Goal: Task Accomplishment & Management: Use online tool/utility

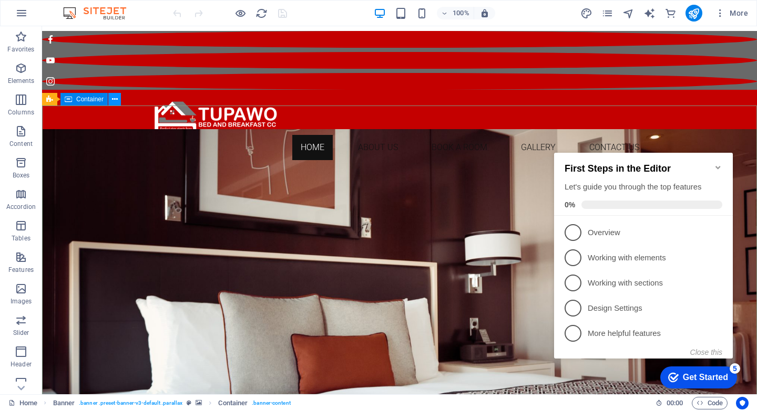
click at [114, 101] on icon at bounding box center [115, 99] width 6 height 11
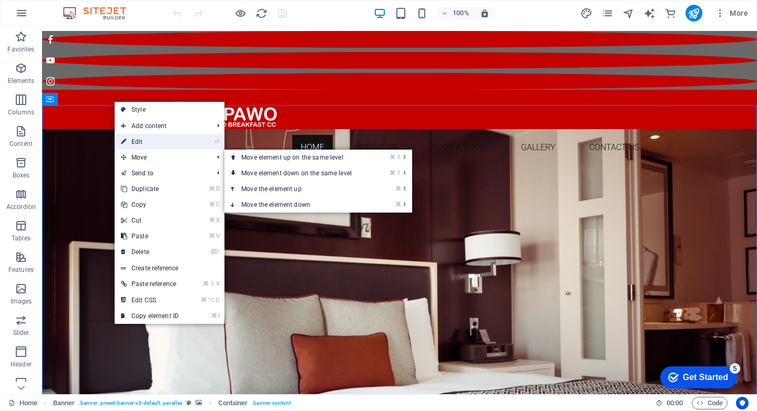
click at [146, 144] on link "⏎ Edit" at bounding box center [150, 142] width 70 height 16
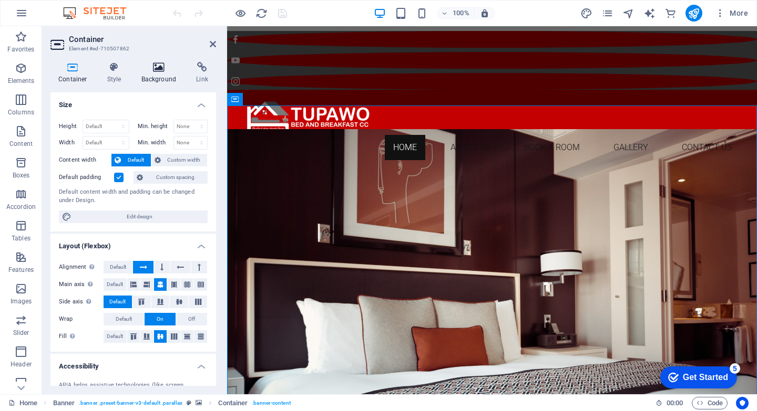
click at [164, 67] on icon at bounding box center [158, 67] width 51 height 11
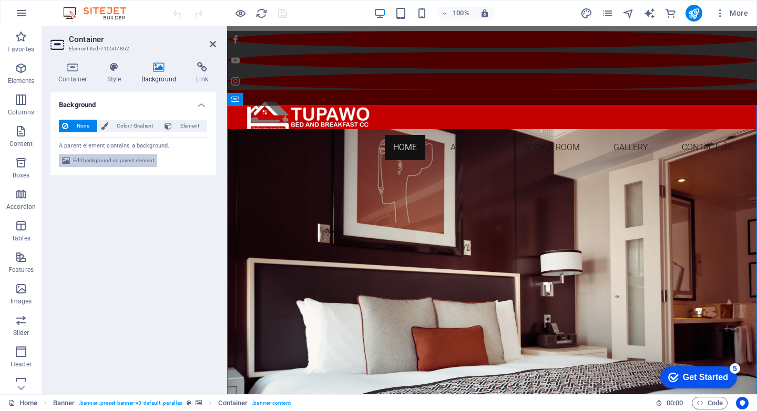
click at [139, 158] on span "Edit background on parent element" at bounding box center [113, 160] width 81 height 13
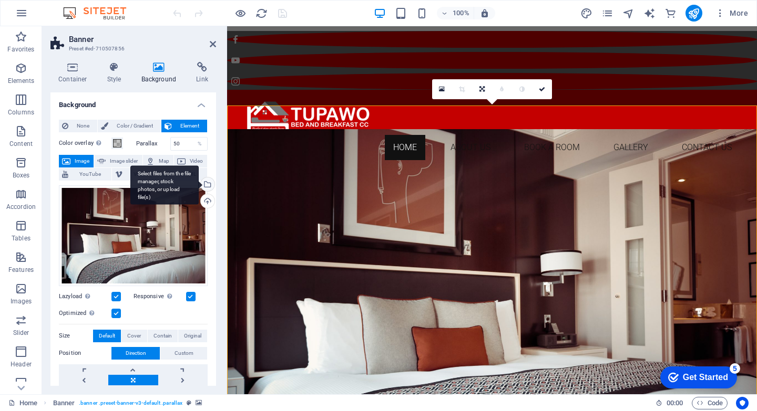
click at [205, 185] on div "Select files from the file manager, stock photos, or upload file(s)" at bounding box center [207, 186] width 16 height 16
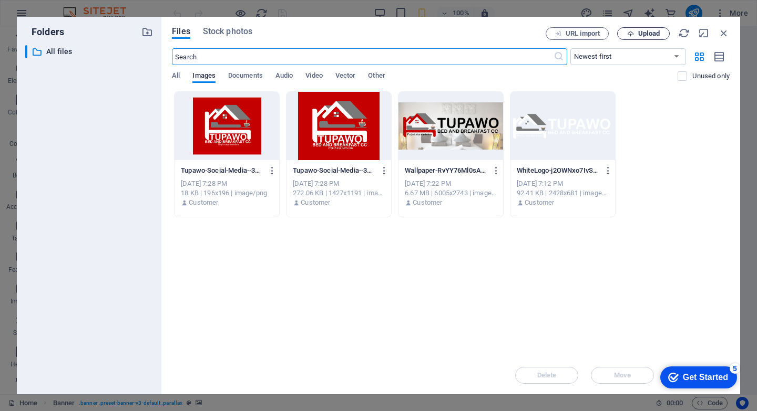
click at [643, 32] on span "Upload" at bounding box center [649, 33] width 22 height 6
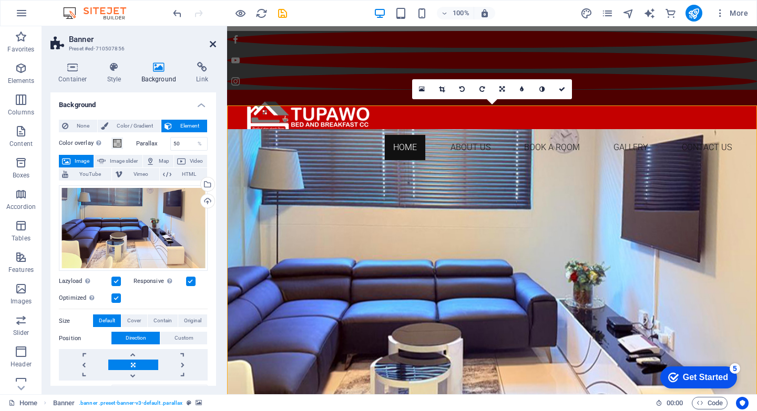
click at [213, 44] on icon at bounding box center [213, 44] width 6 height 8
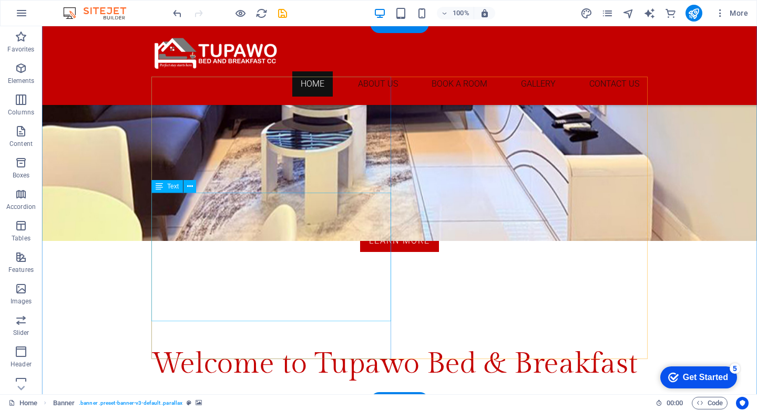
scroll to position [445, 0]
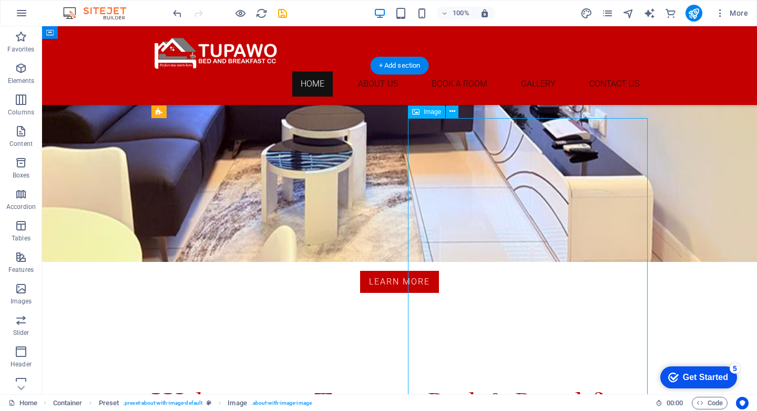
scroll to position [378, 0]
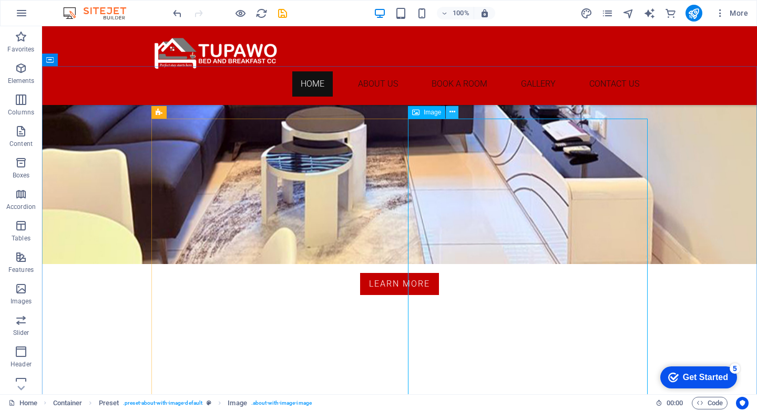
click at [452, 110] on icon at bounding box center [452, 112] width 6 height 11
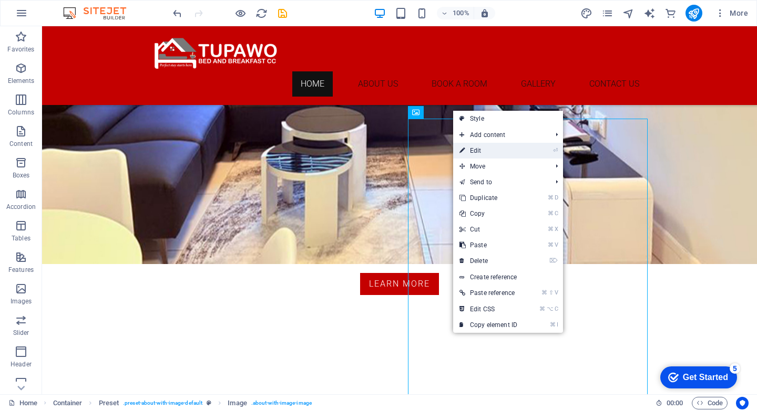
click at [479, 151] on link "⏎ Edit" at bounding box center [488, 151] width 70 height 16
select select "%"
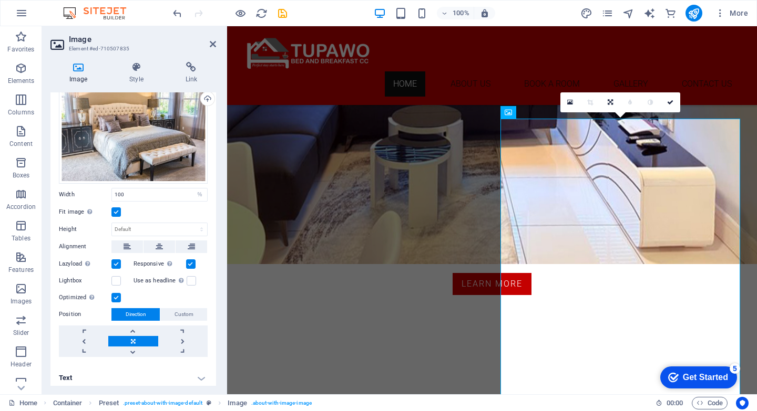
scroll to position [37, 0]
click at [544, 108] on icon at bounding box center [545, 112] width 6 height 11
click at [137, 68] on icon at bounding box center [135, 67] width 51 height 11
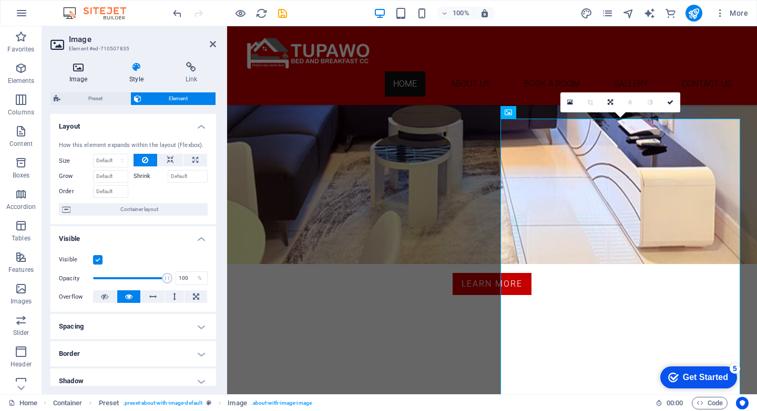
click at [80, 67] on icon at bounding box center [78, 67] width 56 height 11
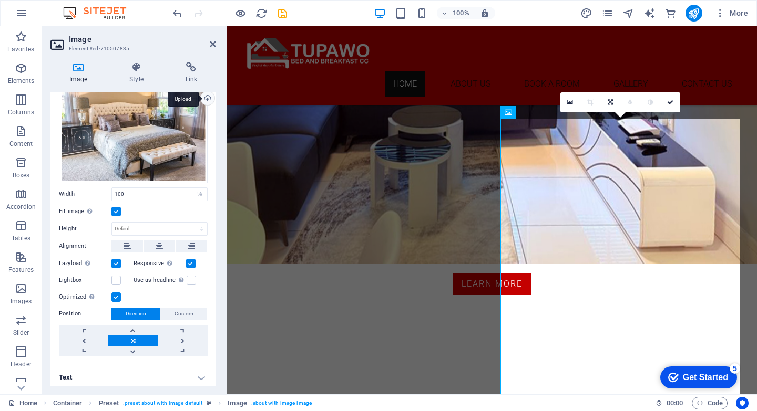
click at [205, 100] on div "Upload" at bounding box center [207, 99] width 16 height 16
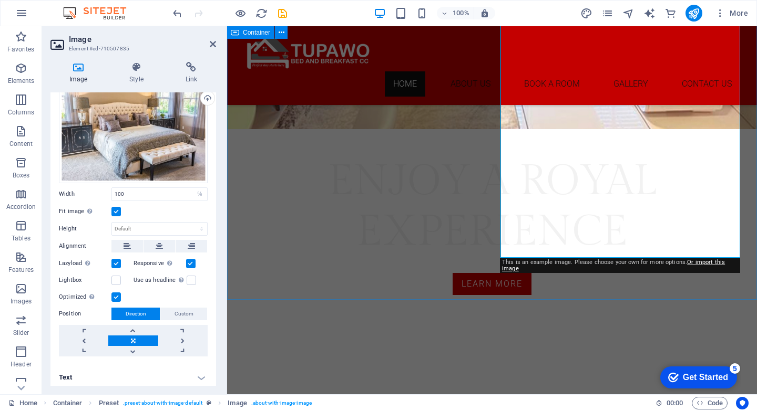
scroll to position [614, 0]
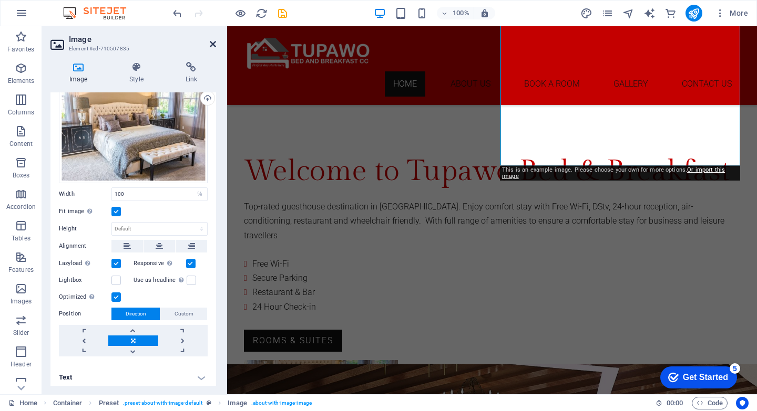
click at [212, 44] on icon at bounding box center [213, 44] width 6 height 8
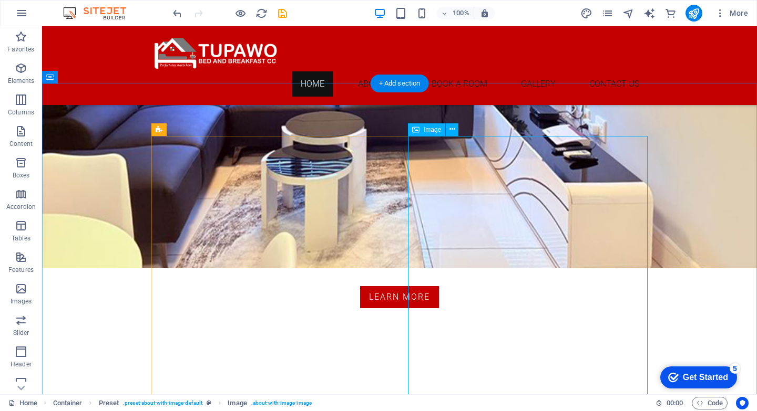
scroll to position [361, 0]
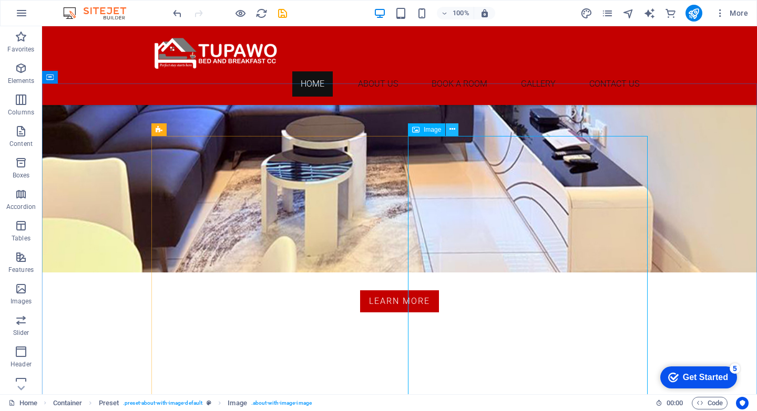
click at [451, 129] on icon at bounding box center [452, 129] width 6 height 11
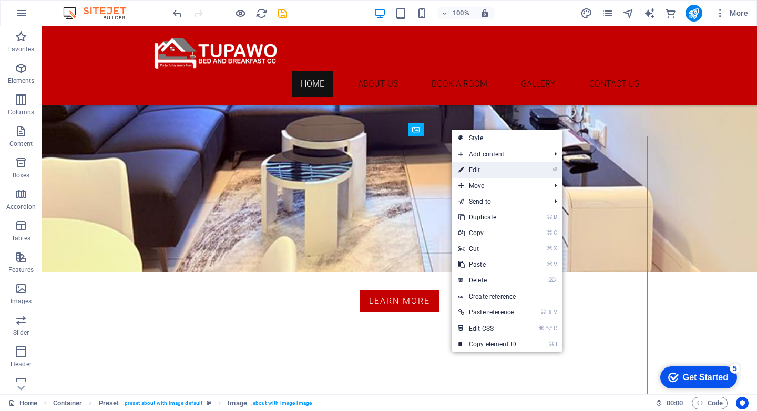
click at [476, 169] on link "⏎ Edit" at bounding box center [487, 170] width 70 height 16
select select "%"
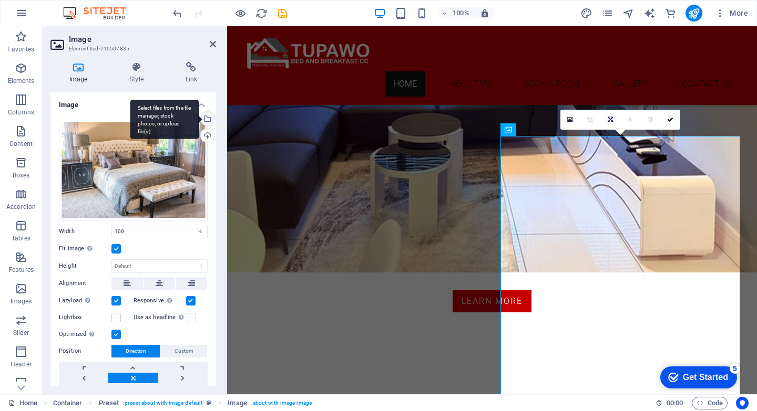
click at [207, 119] on div "Select files from the file manager, stock photos, or upload file(s)" at bounding box center [207, 120] width 16 height 16
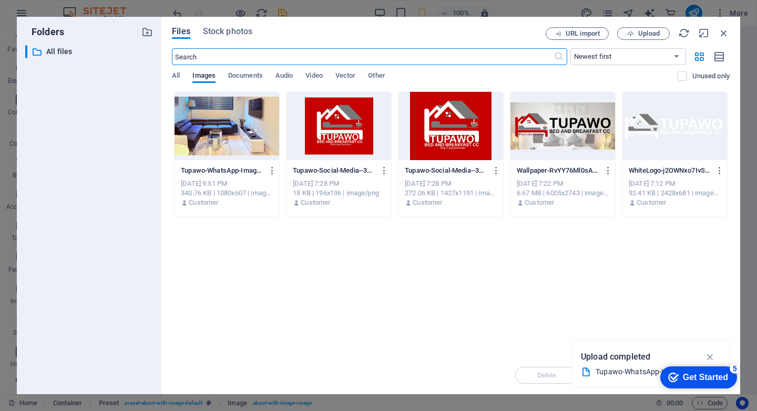
click at [638, 26] on div "Files Stock photos URL import Upload ​ Newest first Oldest first Name (A-Z) Nam…" at bounding box center [450, 206] width 579 height 378
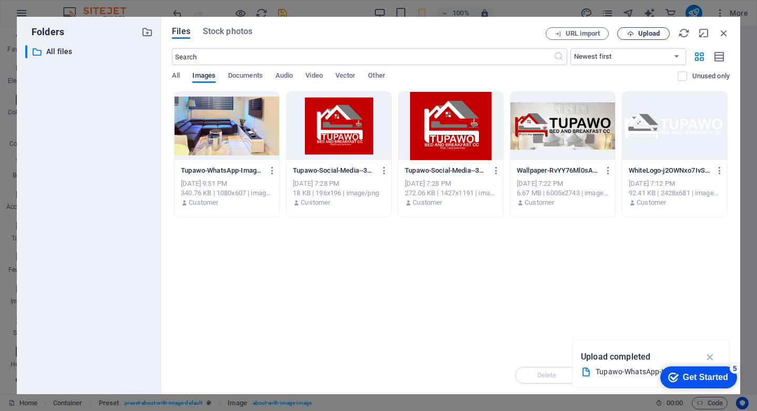
click at [638, 35] on span "Upload" at bounding box center [649, 33] width 22 height 6
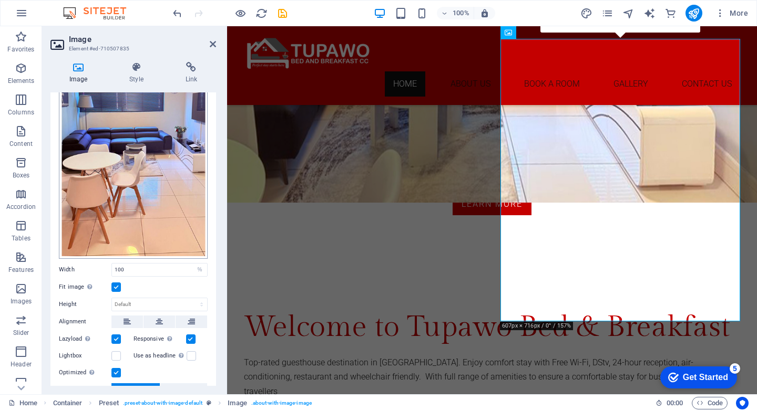
scroll to position [129, 0]
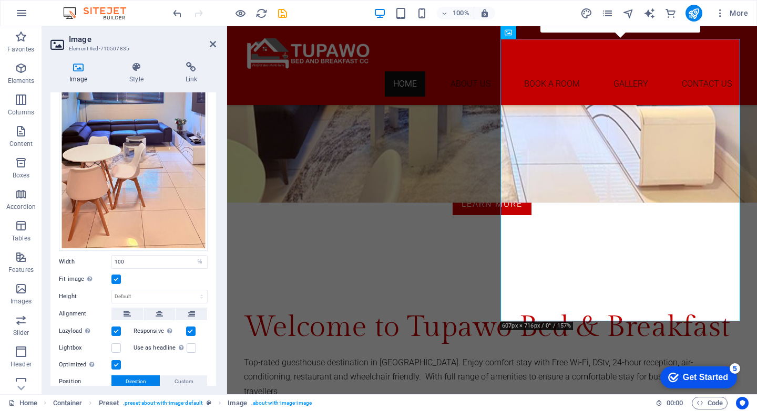
click at [115, 275] on label at bounding box center [115, 279] width 9 height 9
click at [0, 0] on input "Fit image Automatically fit image to a fixed width and height" at bounding box center [0, 0] width 0 height 0
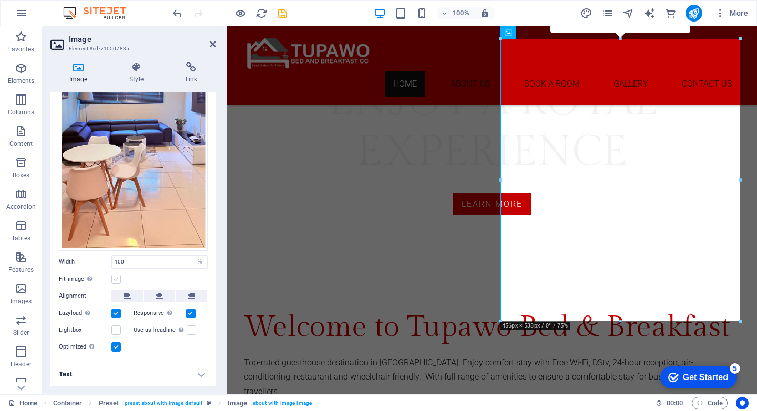
scroll to position [127, 0]
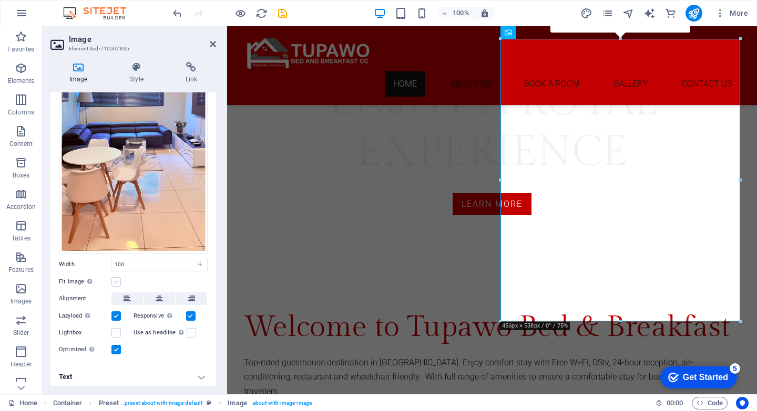
click at [116, 280] on label at bounding box center [115, 281] width 9 height 9
click at [0, 0] on input "Fit image Automatically fit image to a fixed width and height" at bounding box center [0, 0] width 0 height 0
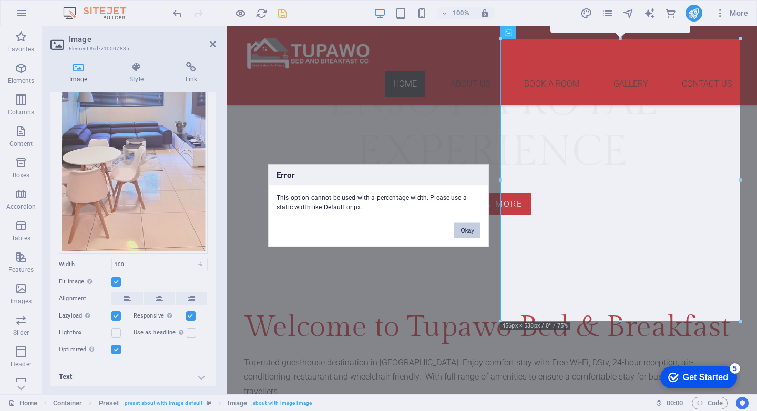
click at [466, 231] on button "Okay" at bounding box center [467, 230] width 26 height 16
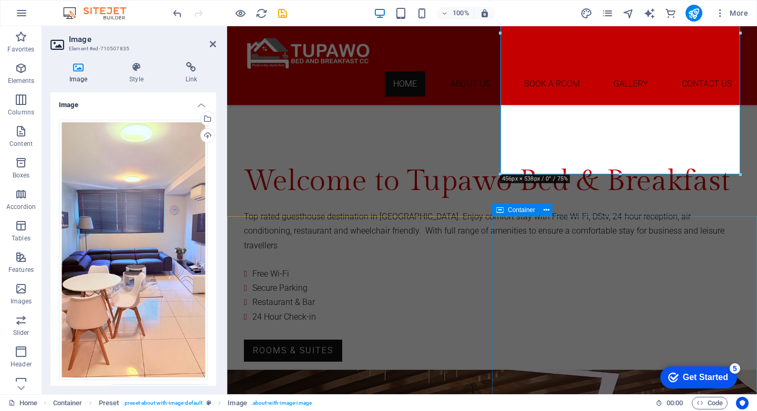
scroll to position [606, 0]
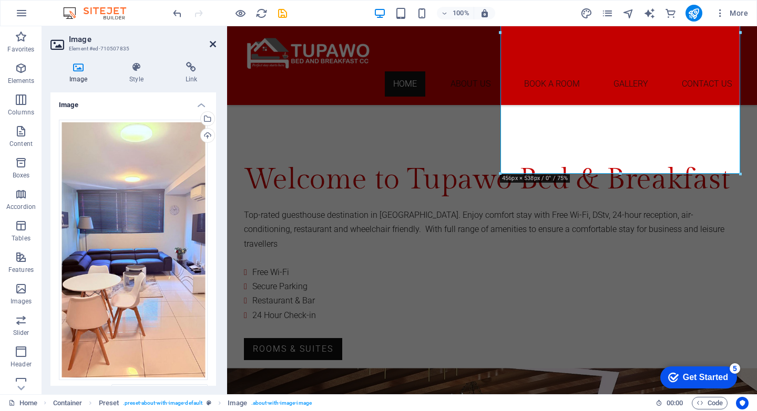
click at [212, 45] on icon at bounding box center [213, 44] width 6 height 8
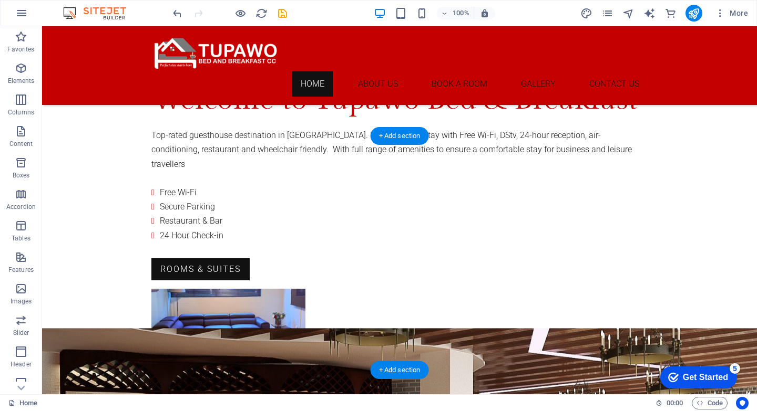
scroll to position [684, 0]
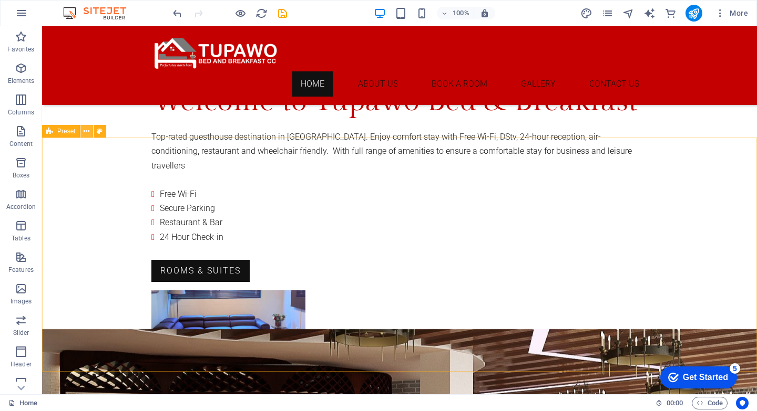
click at [86, 131] on icon at bounding box center [87, 131] width 6 height 11
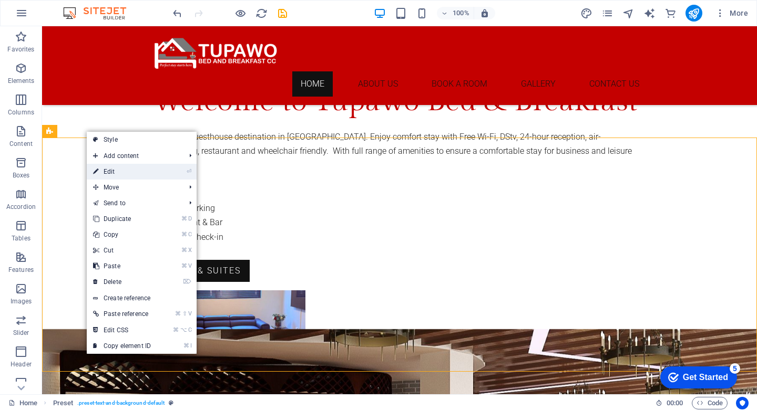
click at [112, 171] on link "⏎ Edit" at bounding box center [122, 172] width 70 height 16
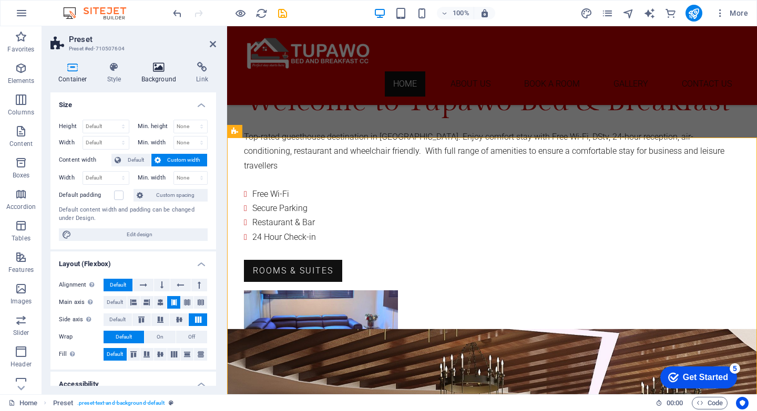
click at [152, 70] on icon at bounding box center [158, 67] width 51 height 11
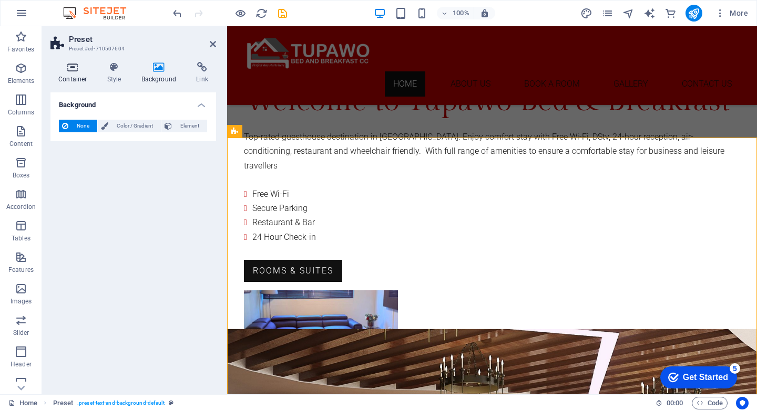
click at [76, 70] on icon at bounding box center [72, 67] width 45 height 11
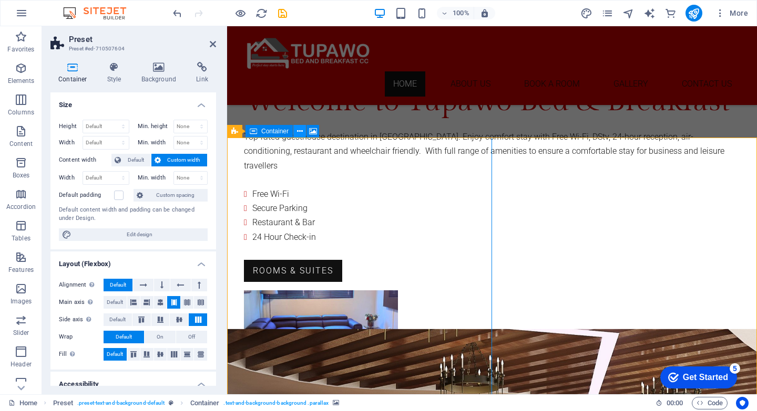
click at [300, 131] on icon at bounding box center [300, 131] width 6 height 11
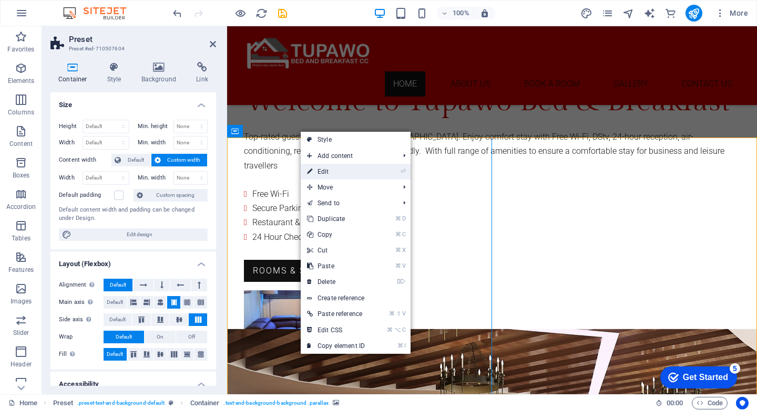
click at [330, 172] on link "⏎ Edit" at bounding box center [336, 172] width 70 height 16
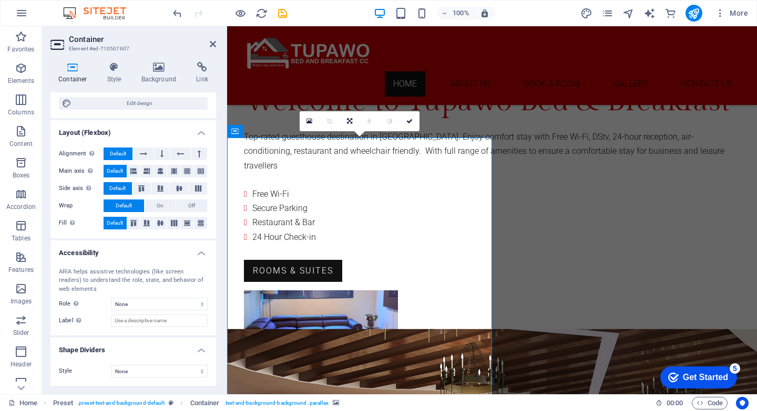
scroll to position [0, 0]
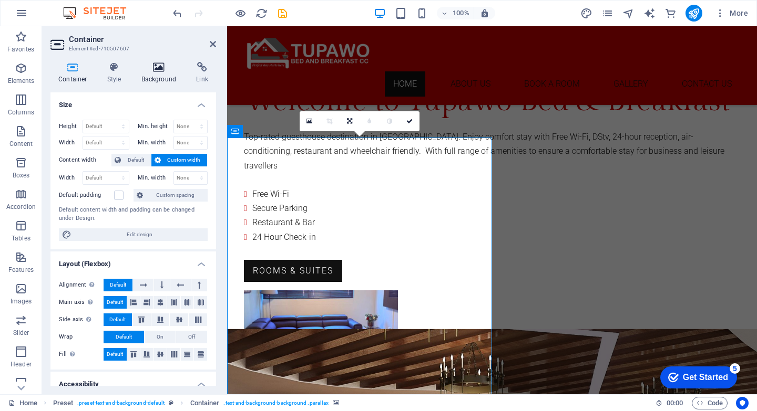
click at [160, 73] on h4 "Background" at bounding box center [160, 73] width 55 height 22
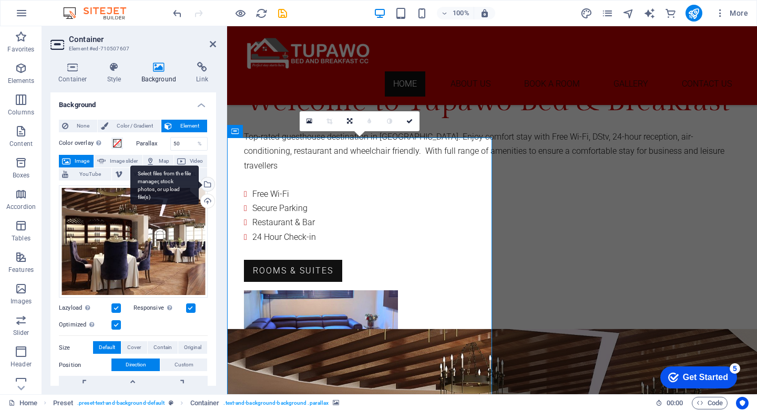
click at [205, 184] on div "Select files from the file manager, stock photos, or upload file(s)" at bounding box center [207, 186] width 16 height 16
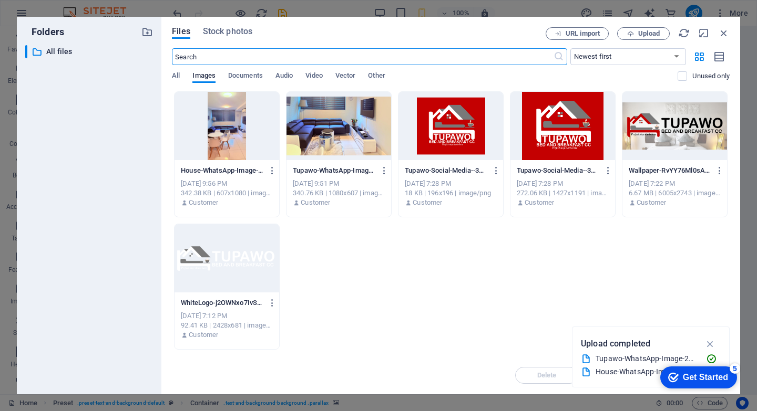
scroll to position [677, 0]
click at [358, 126] on div at bounding box center [338, 126] width 105 height 68
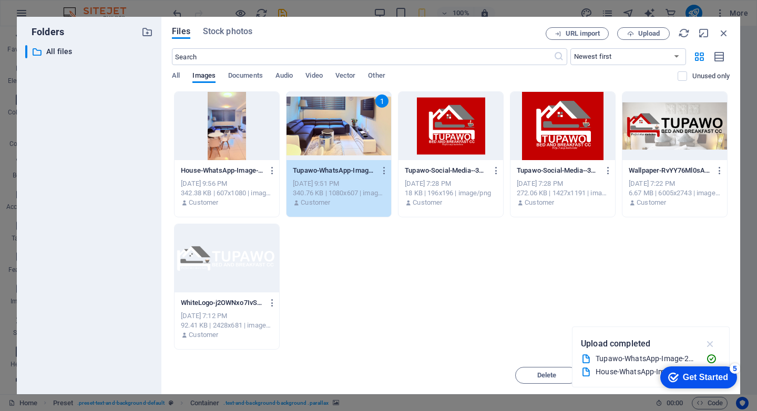
click at [710, 344] on icon "button" at bounding box center [710, 344] width 12 height 12
click at [708, 377] on div "Get Started" at bounding box center [705, 377] width 45 height 9
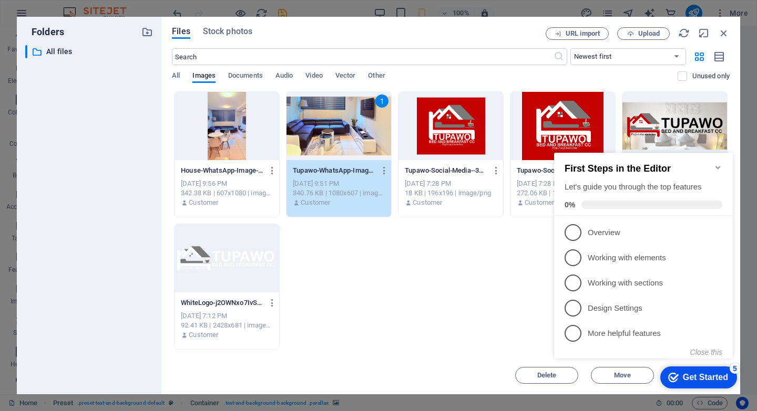
click at [717, 166] on icon "Minimize checklist" at bounding box center [717, 167] width 5 height 3
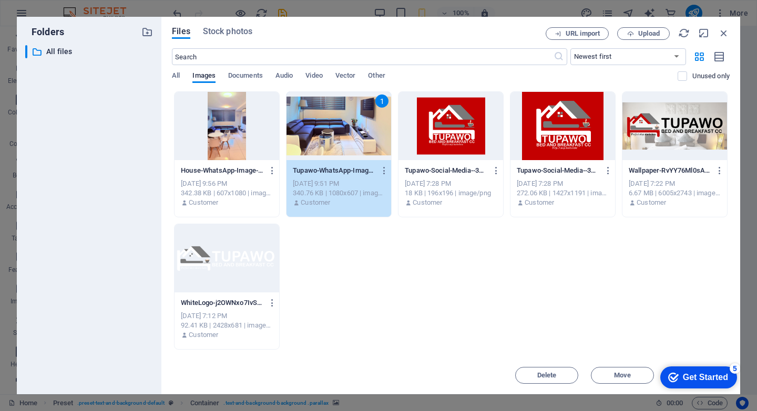
click at [358, 128] on div "1" at bounding box center [338, 126] width 105 height 68
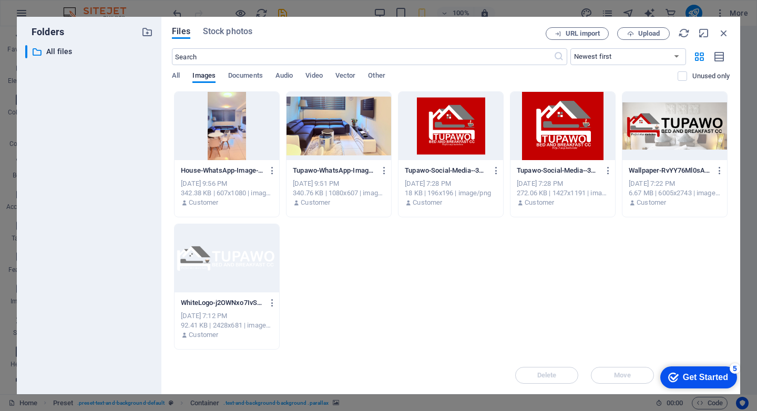
click at [517, 305] on div "House-WhatsApp-Image-2025-09-04-at-9.19.00-PM-1-BCYgOJIOBzu8iYjCNkZppw.jpg Hous…" at bounding box center [451, 220] width 558 height 259
click at [347, 132] on div at bounding box center [338, 126] width 105 height 68
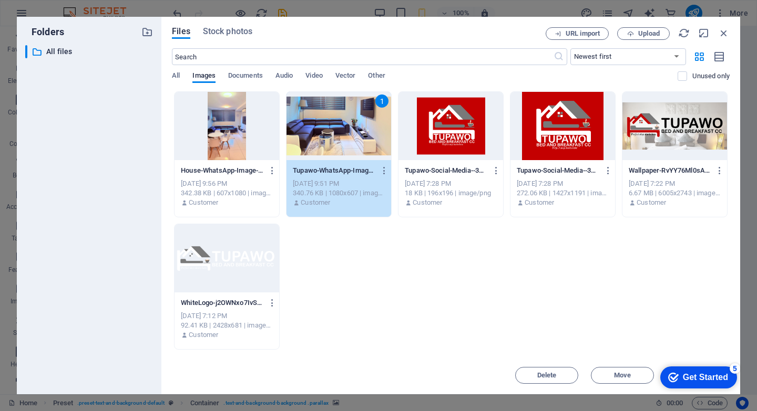
drag, startPoint x: 497, startPoint y: 29, endPoint x: 324, endPoint y: 15, distance: 174.0
click at [324, 15] on div "Folders ​ All files All files Files Stock photos URL import Upload ​ Newest fir…" at bounding box center [378, 205] width 757 height 411
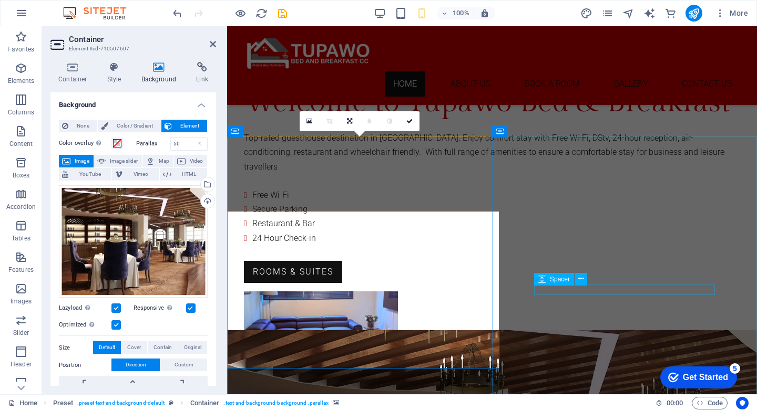
scroll to position [684, 0]
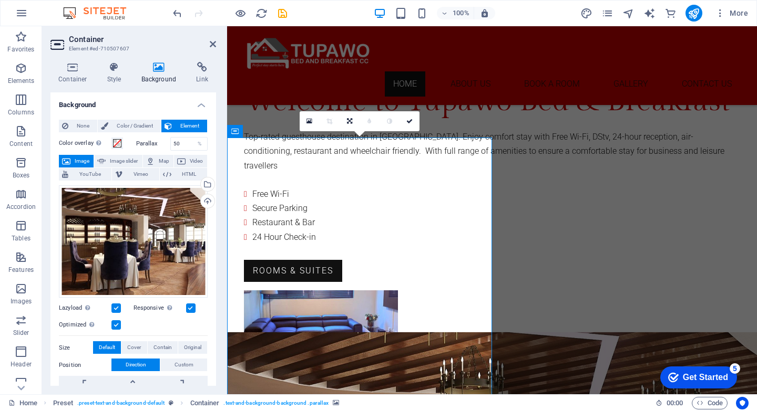
click at [717, 380] on div "Get Started" at bounding box center [705, 377] width 45 height 9
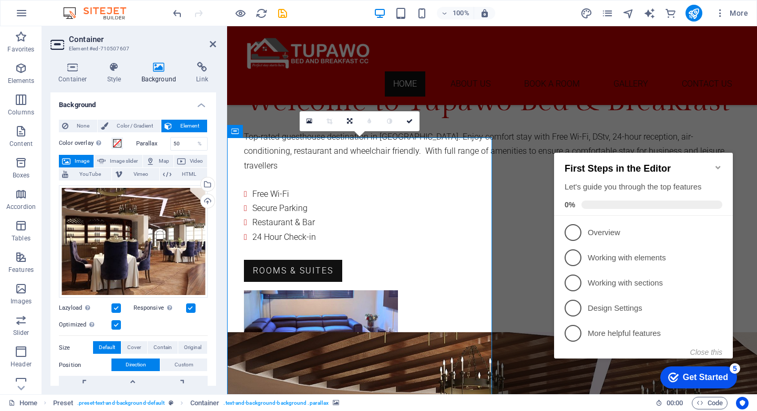
click at [717, 380] on div "Get Started" at bounding box center [705, 377] width 45 height 9
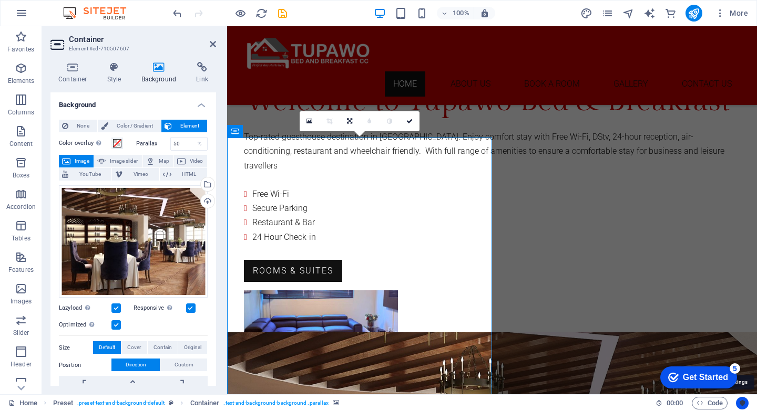
click at [742, 401] on icon "Usercentrics" at bounding box center [741, 403] width 7 height 7
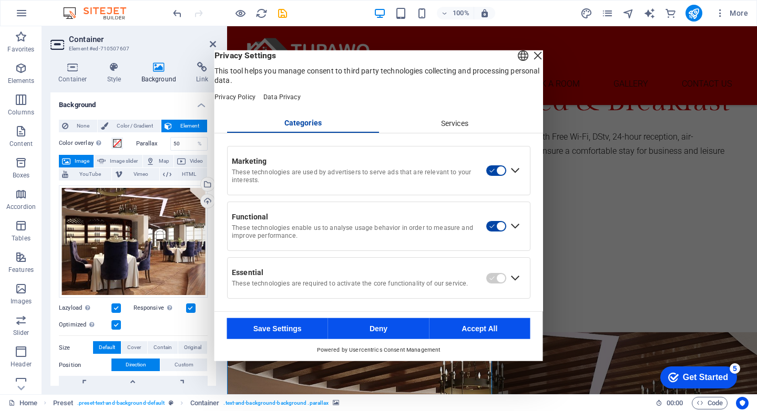
click at [496, 337] on button "Accept All" at bounding box center [479, 328] width 101 height 21
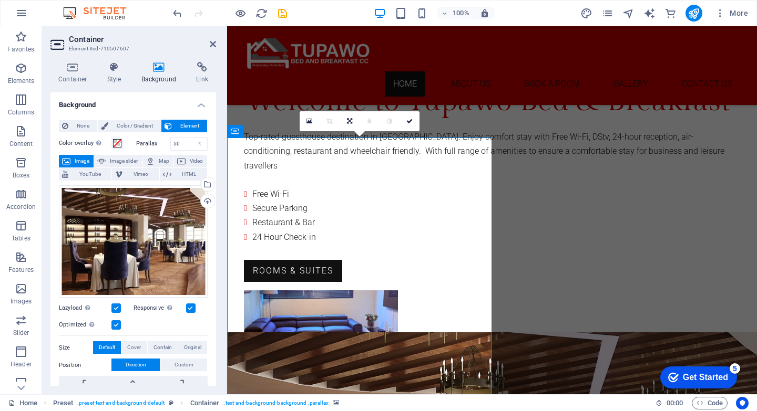
click at [300, 131] on div "0" at bounding box center [360, 121] width 120 height 20
click at [309, 122] on icon at bounding box center [309, 121] width 6 height 7
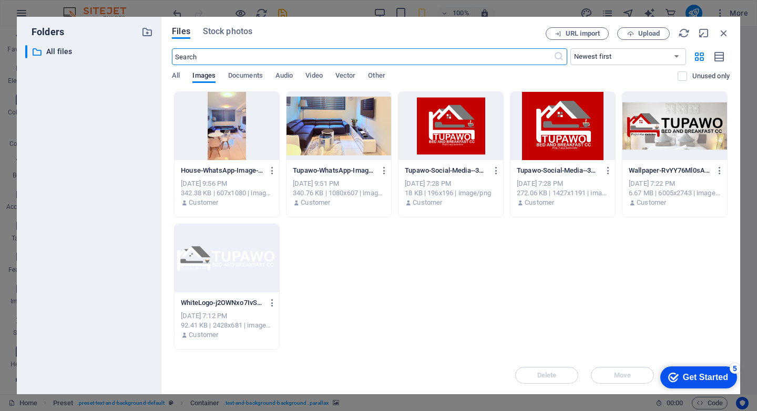
click at [341, 125] on div at bounding box center [338, 126] width 105 height 68
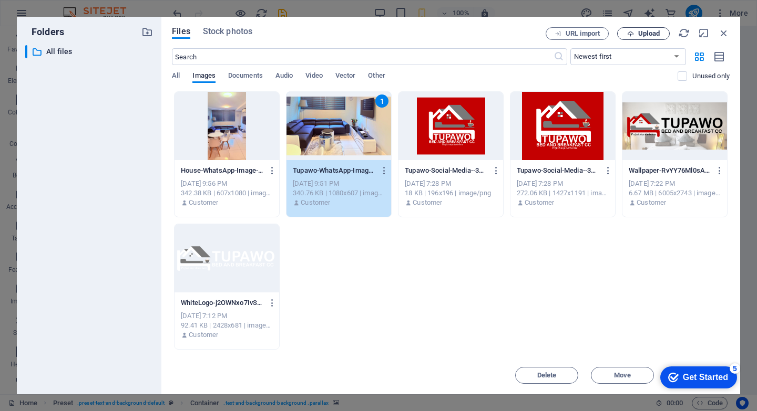
click at [648, 34] on span "Upload" at bounding box center [649, 33] width 22 height 6
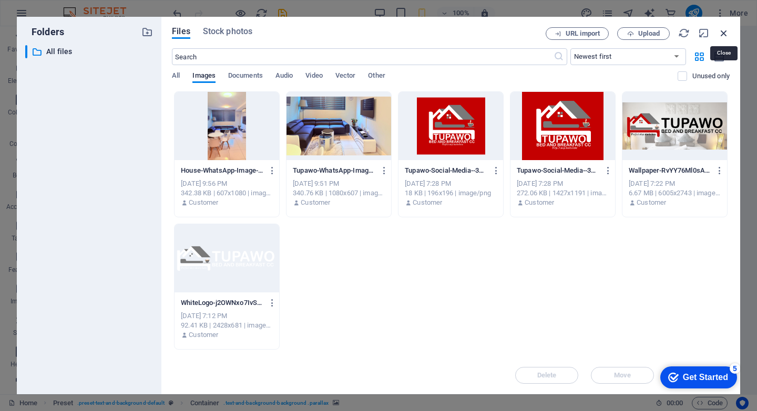
click at [726, 35] on icon "button" at bounding box center [724, 33] width 12 height 12
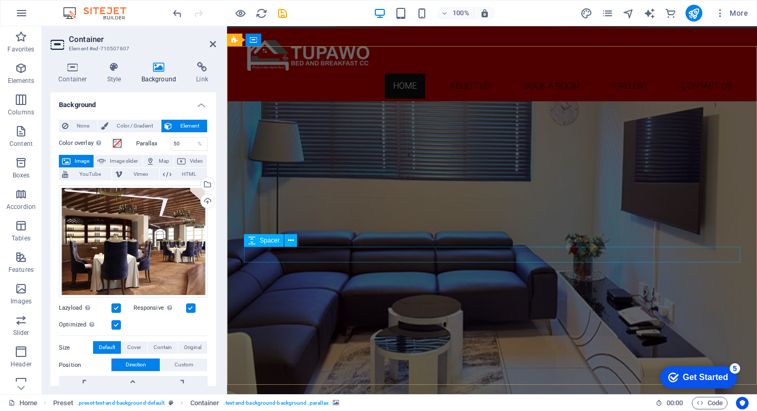
scroll to position [66, 0]
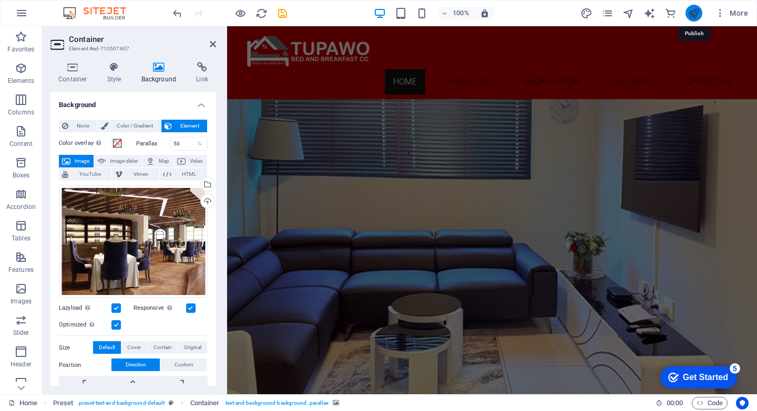
click at [698, 17] on icon "publish" at bounding box center [693, 13] width 12 height 12
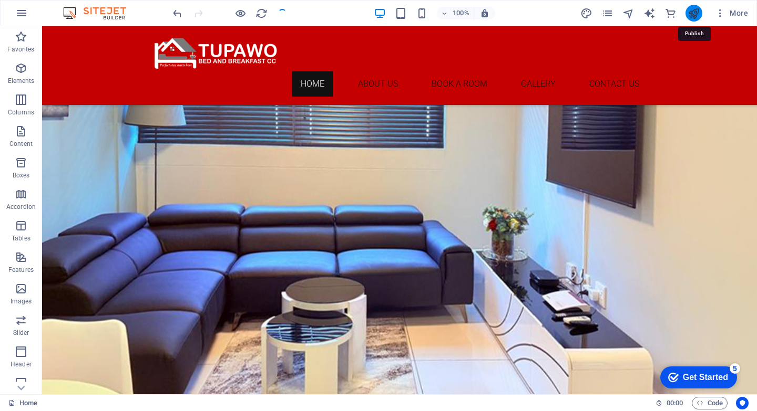
scroll to position [728, 0]
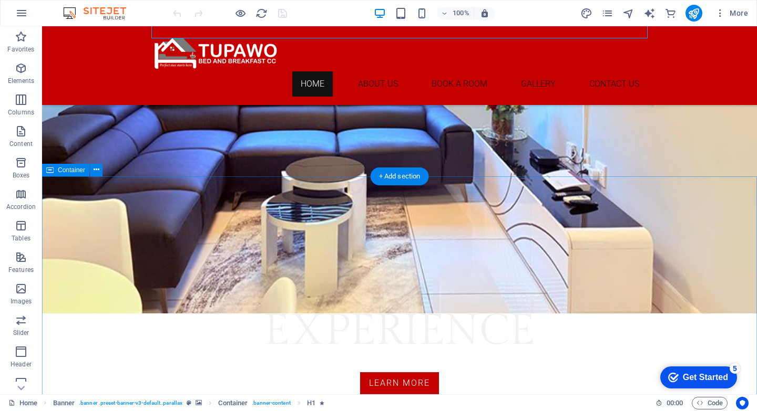
scroll to position [281, 0]
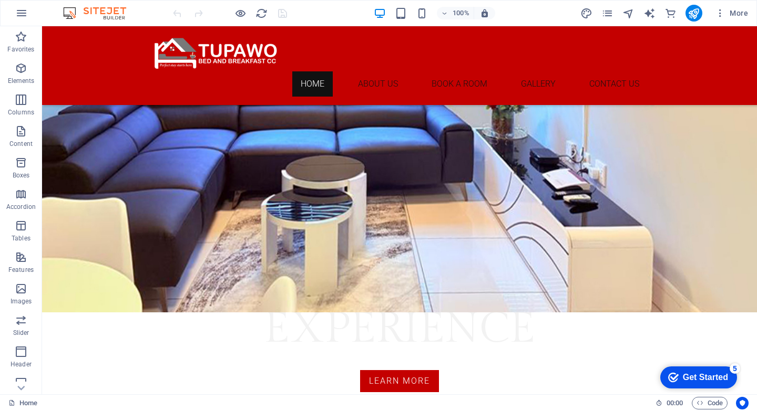
click at [684, 378] on div "Get Started" at bounding box center [705, 377] width 45 height 9
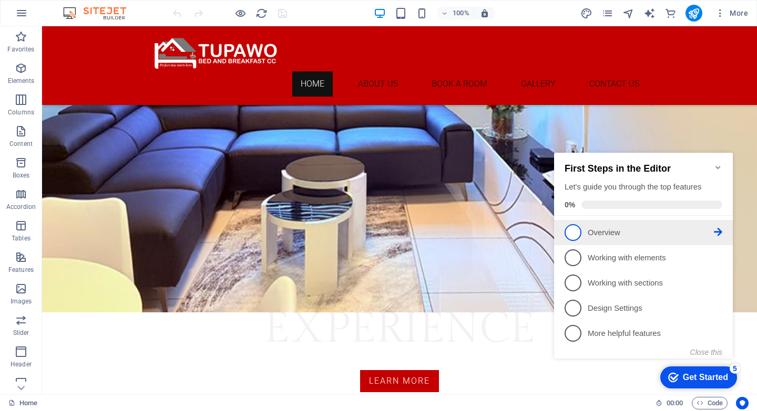
click at [574, 229] on span "1" at bounding box center [572, 232] width 17 height 17
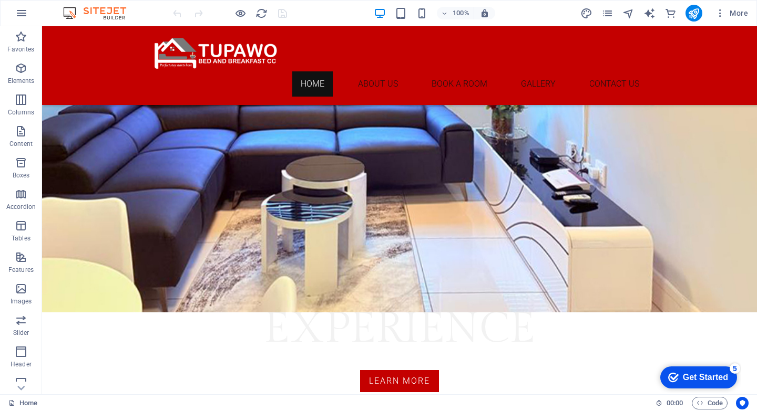
scroll to position [0, 0]
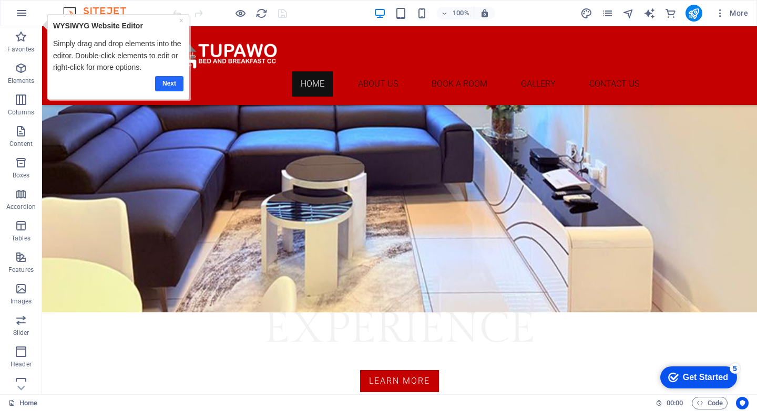
click at [163, 81] on link "Next" at bounding box center [169, 83] width 28 height 15
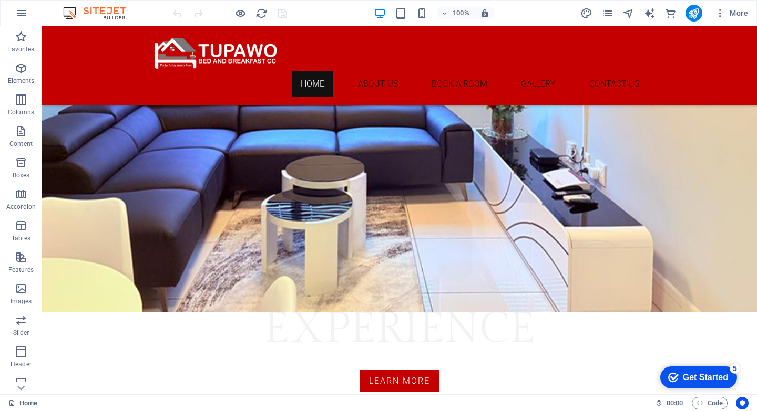
click at [692, 383] on div "Get Started" at bounding box center [705, 377] width 45 height 9
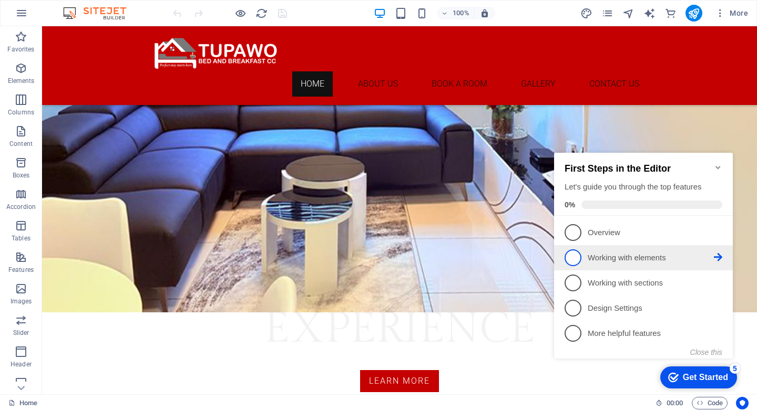
click at [574, 259] on span "2" at bounding box center [572, 258] width 17 height 17
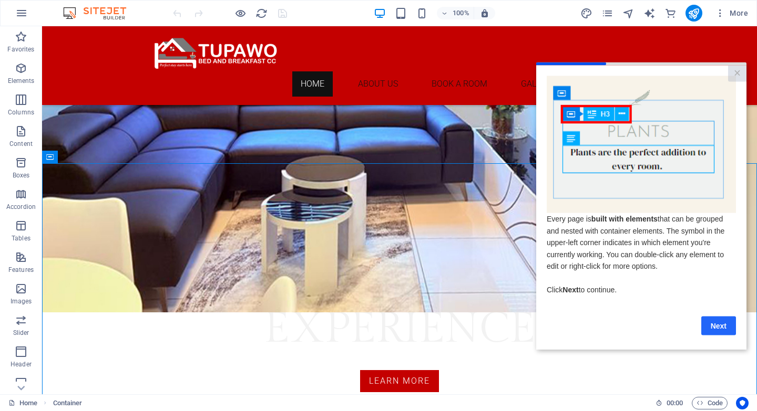
click at [721, 328] on link "Next" at bounding box center [718, 325] width 35 height 19
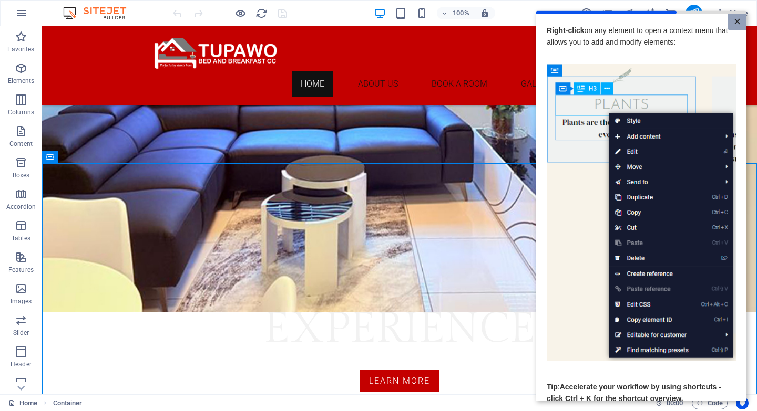
click at [735, 22] on link "×" at bounding box center [737, 22] width 18 height 16
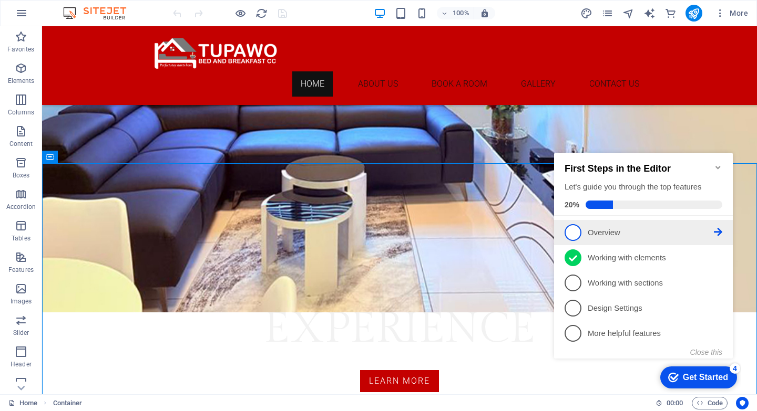
click at [577, 231] on span "1" at bounding box center [572, 232] width 17 height 17
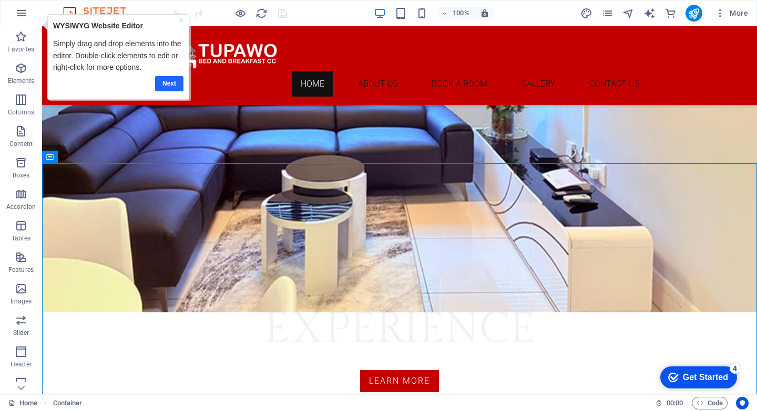
click at [162, 78] on link "Next" at bounding box center [169, 83] width 28 height 15
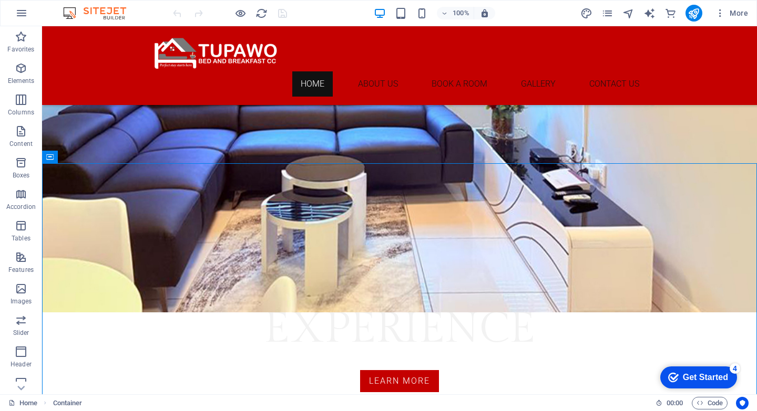
click at [672, 376] on icon "Get Started 4 items remaining, 20% complete" at bounding box center [673, 377] width 11 height 9
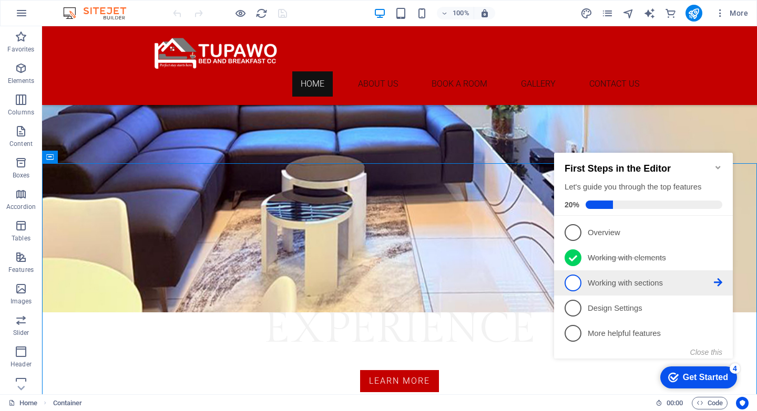
click at [579, 282] on span "3" at bounding box center [572, 283] width 17 height 17
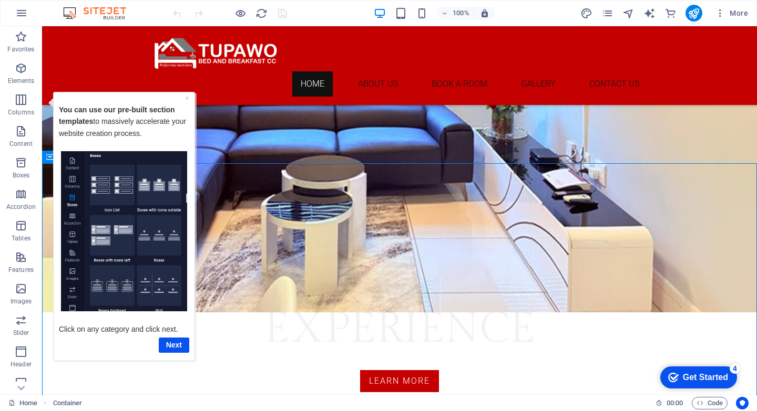
click at [49, 155] on div "× You can use our pre-built section templates to massively accelerate your webs…" at bounding box center [120, 226] width 151 height 271
click at [188, 97] on link "×" at bounding box center [187, 98] width 4 height 8
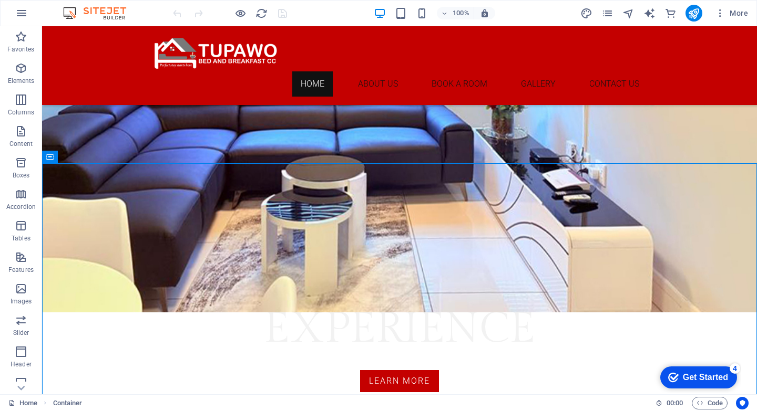
click at [699, 375] on div "Get Started" at bounding box center [705, 377] width 45 height 9
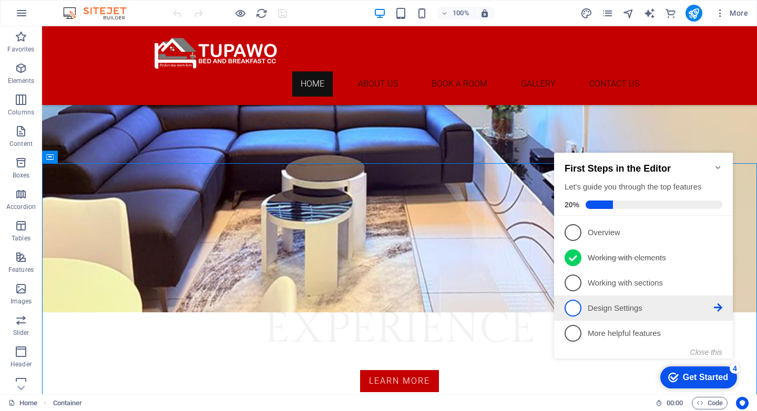
click at [577, 315] on li "4 Design Settings - incomplete" at bounding box center [643, 308] width 179 height 25
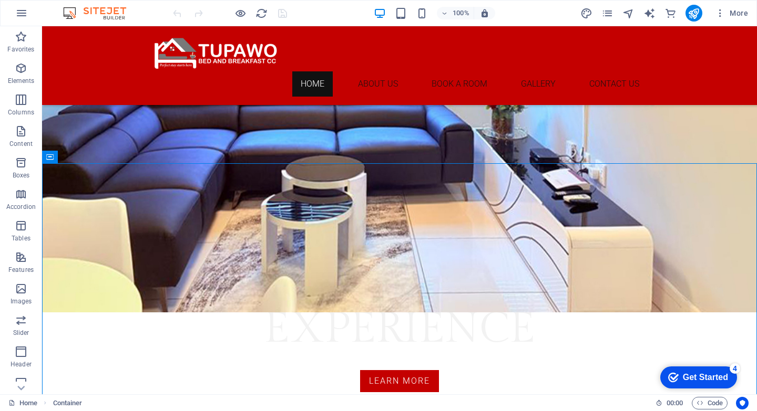
click at [687, 381] on div "Get Started" at bounding box center [705, 377] width 45 height 9
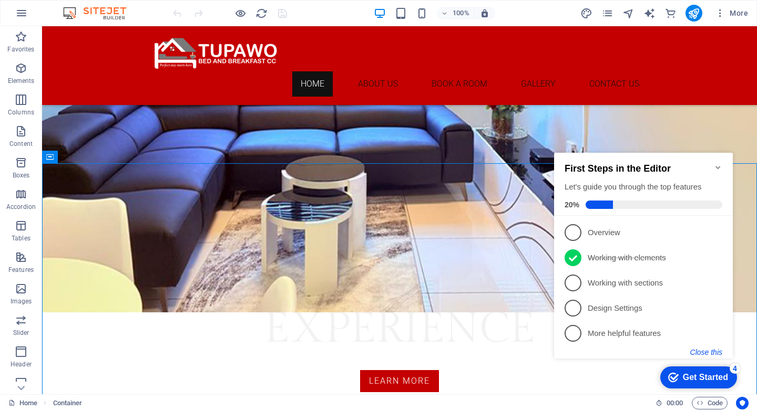
click at [714, 351] on button "Close this" at bounding box center [706, 352] width 32 height 8
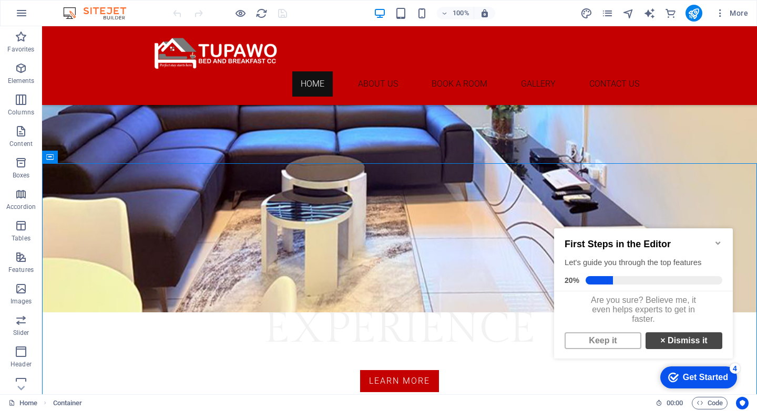
click at [693, 348] on link "× Dismiss it" at bounding box center [683, 341] width 77 height 17
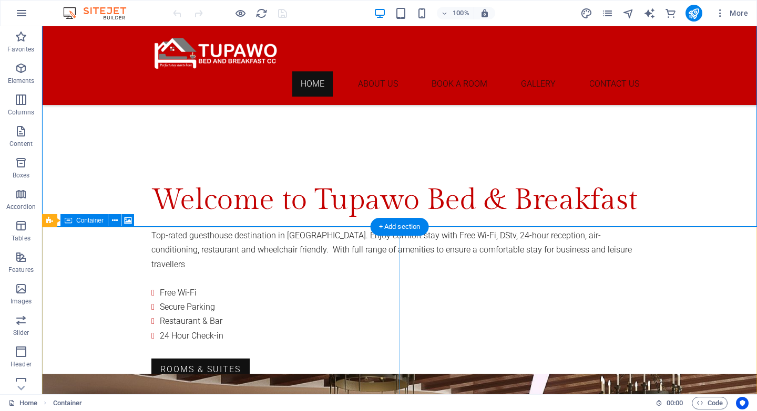
scroll to position [607, 0]
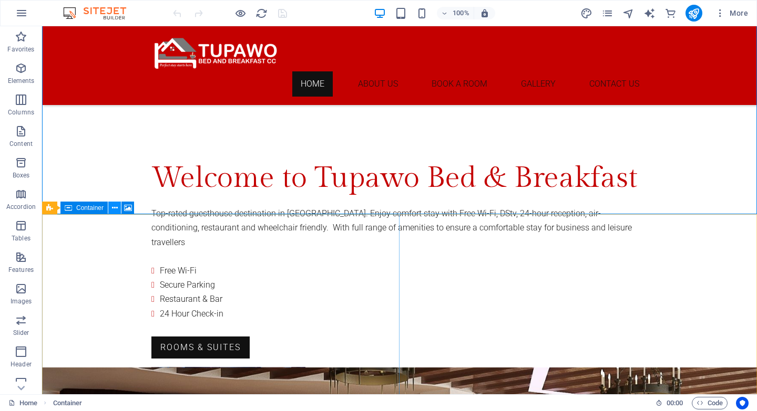
click at [114, 207] on icon at bounding box center [115, 208] width 6 height 11
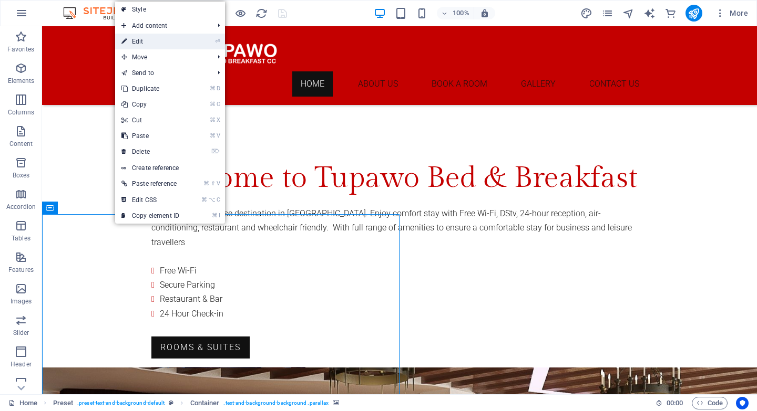
click at [148, 40] on link "⏎ Edit" at bounding box center [150, 42] width 70 height 16
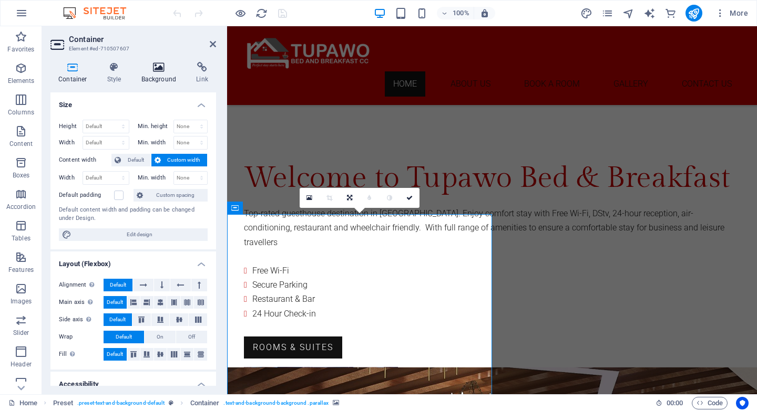
click at [156, 69] on icon at bounding box center [158, 67] width 51 height 11
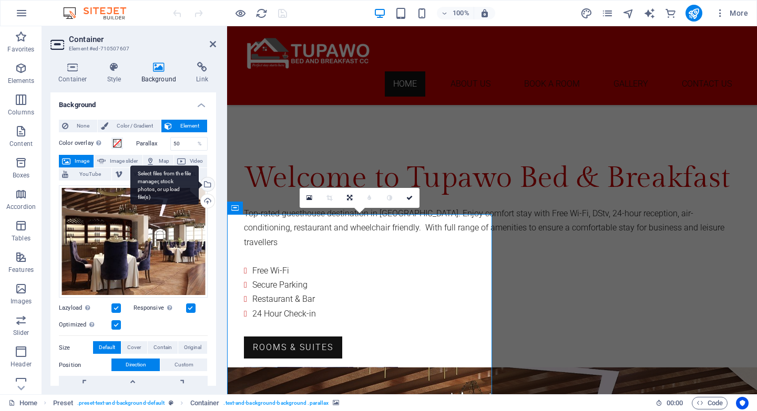
click at [205, 185] on div "Select files from the file manager, stock photos, or upload file(s)" at bounding box center [207, 186] width 16 height 16
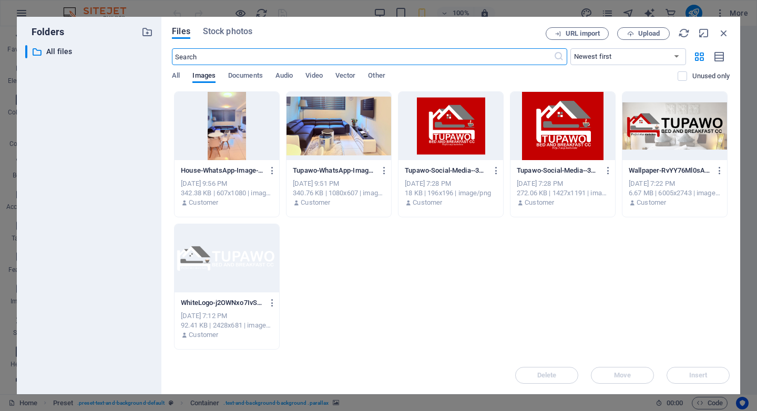
scroll to position [600, 0]
click at [377, 134] on div at bounding box center [338, 126] width 105 height 68
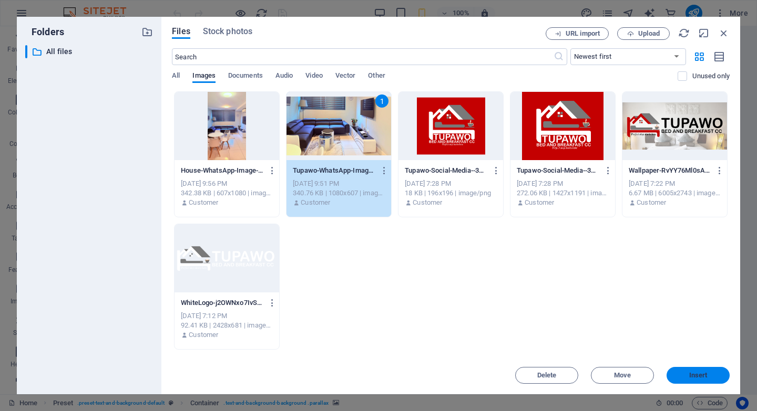
click at [690, 373] on span "Insert" at bounding box center [698, 376] width 18 height 6
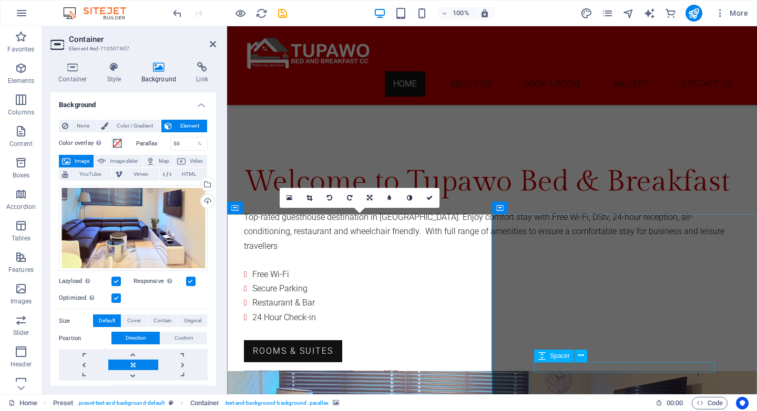
scroll to position [607, 0]
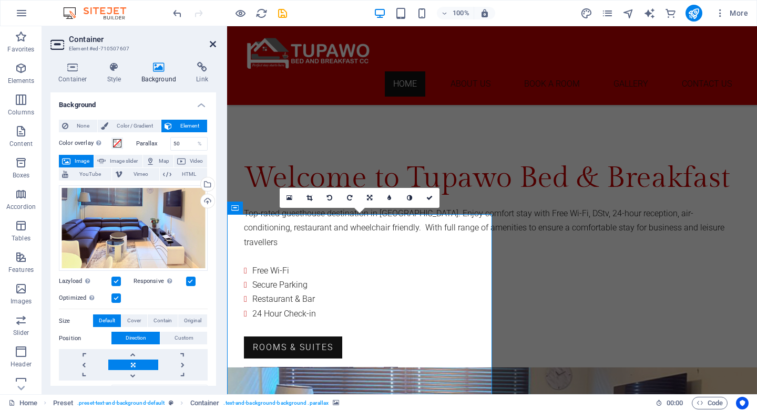
click at [212, 44] on icon at bounding box center [213, 44] width 6 height 8
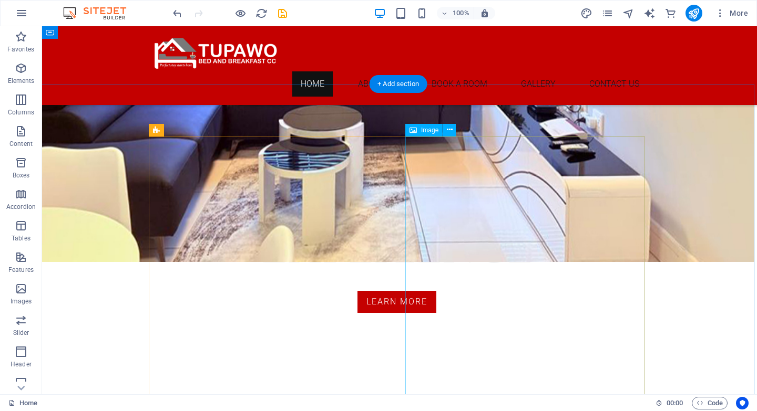
scroll to position [332, 3]
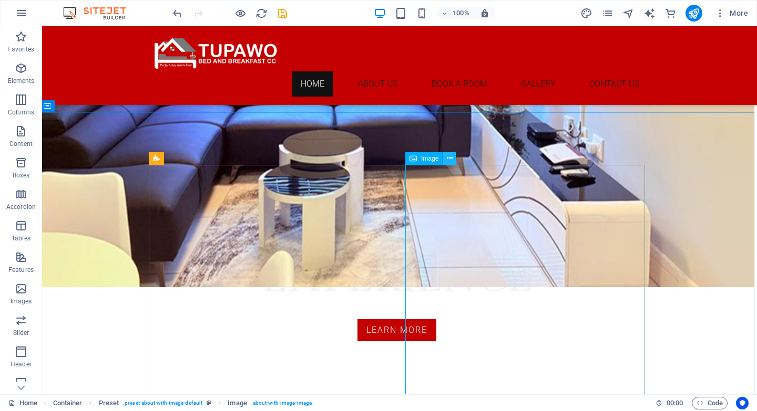
click at [451, 159] on icon at bounding box center [450, 158] width 6 height 11
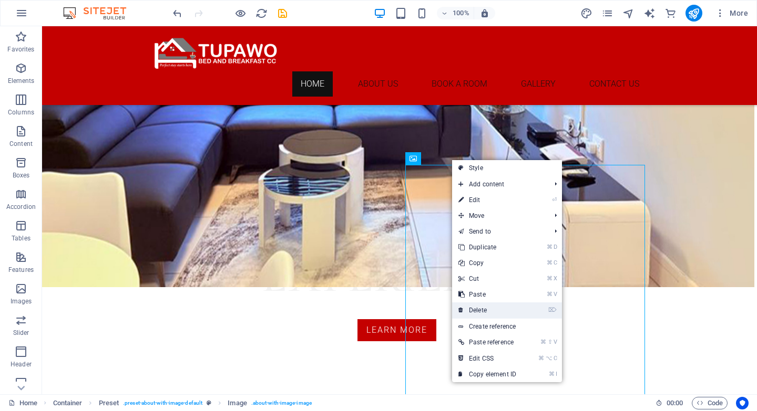
click at [497, 308] on link "⌦ Delete" at bounding box center [487, 311] width 70 height 16
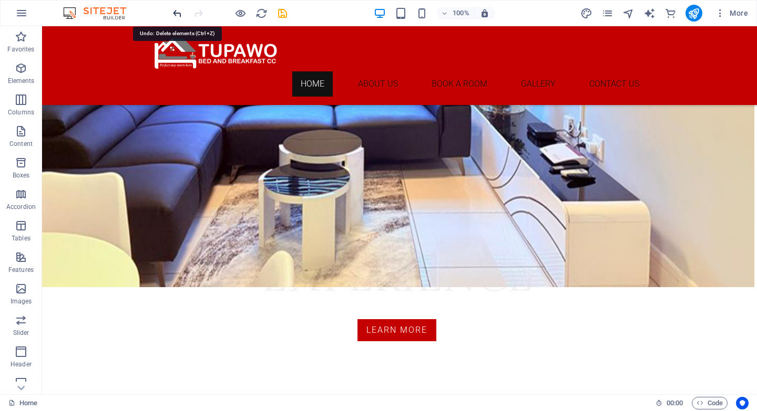
click at [173, 14] on icon "undo" at bounding box center [177, 13] width 12 height 12
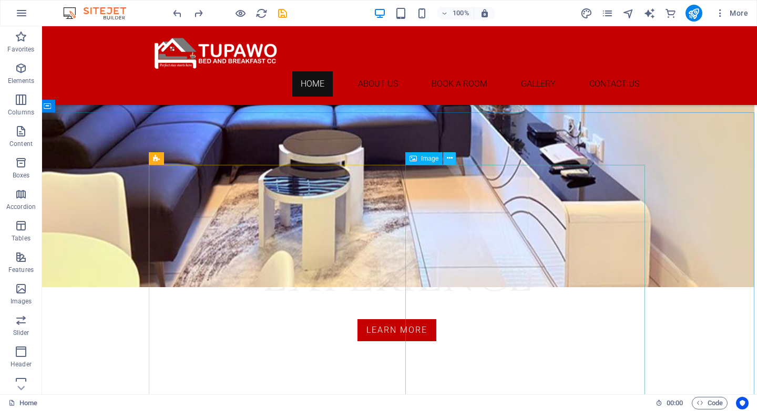
click at [449, 158] on icon at bounding box center [450, 158] width 6 height 11
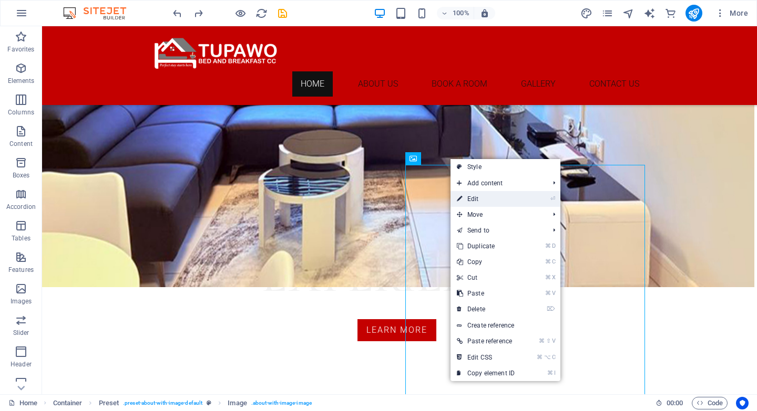
click at [478, 193] on link "⏎ Edit" at bounding box center [485, 199] width 70 height 16
select select "%"
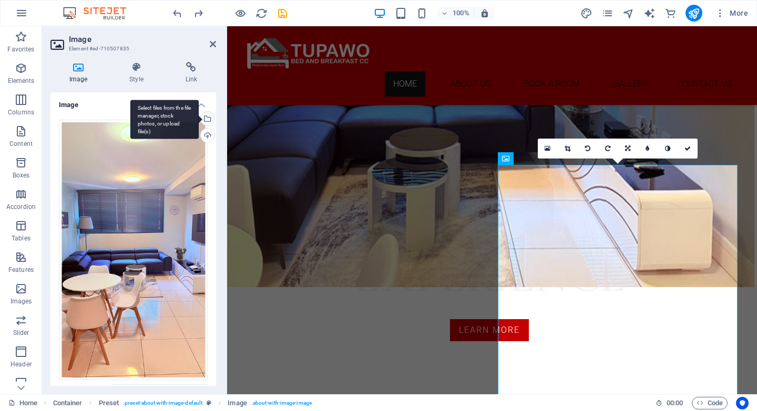
click at [206, 119] on div "Select files from the file manager, stock photos, or upload file(s)" at bounding box center [207, 120] width 16 height 16
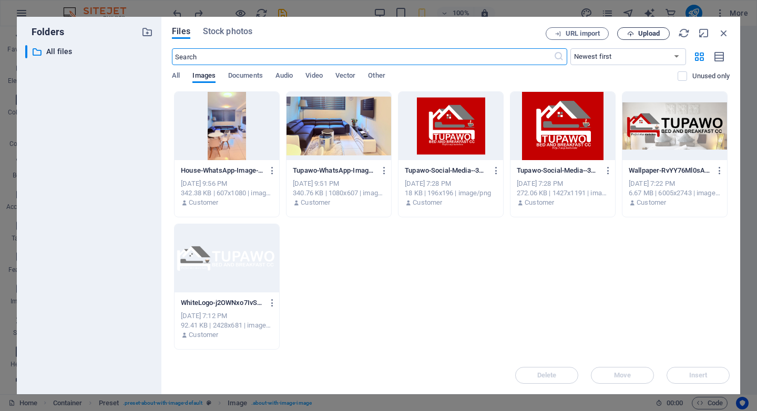
click at [639, 33] on span "Upload" at bounding box center [649, 33] width 22 height 6
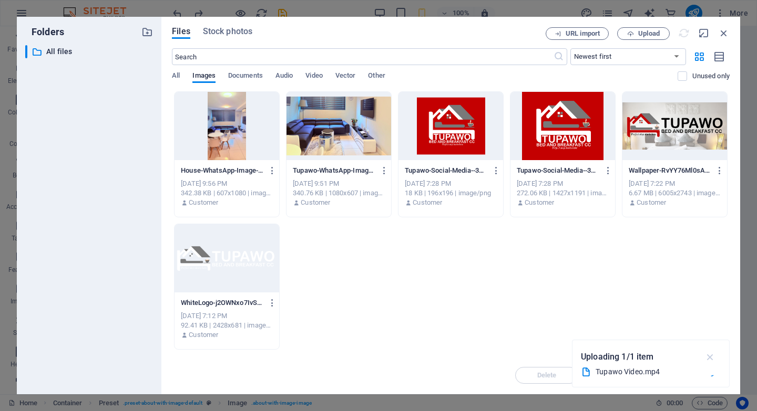
click at [712, 357] on icon "button" at bounding box center [710, 358] width 12 height 12
click at [226, 129] on div at bounding box center [226, 126] width 105 height 68
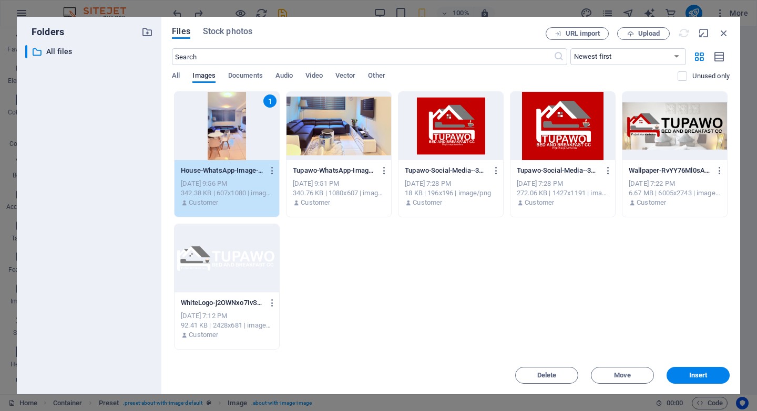
click at [424, 267] on div "1 House-WhatsApp-Image-2025-09-04-at-9.19.00-PM-1-BCYgOJIOBzu8iYjCNkZppw.jpg Ho…" at bounding box center [451, 220] width 558 height 259
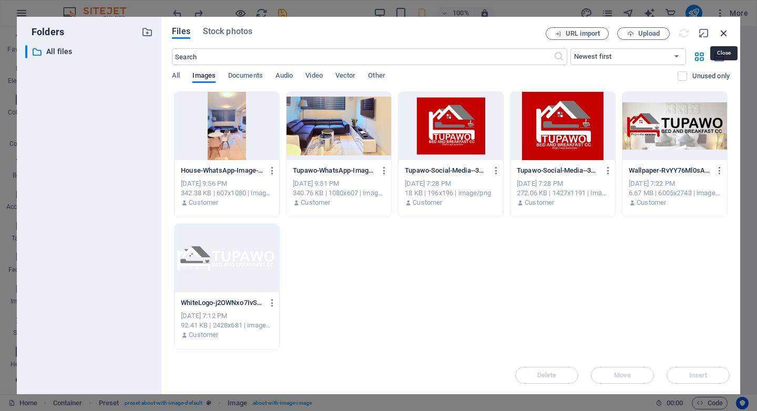
click at [726, 37] on icon "button" at bounding box center [724, 33] width 12 height 12
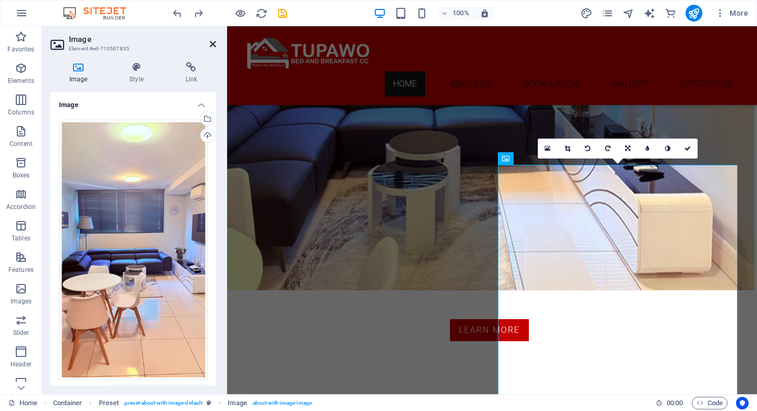
click at [212, 44] on icon at bounding box center [213, 44] width 6 height 8
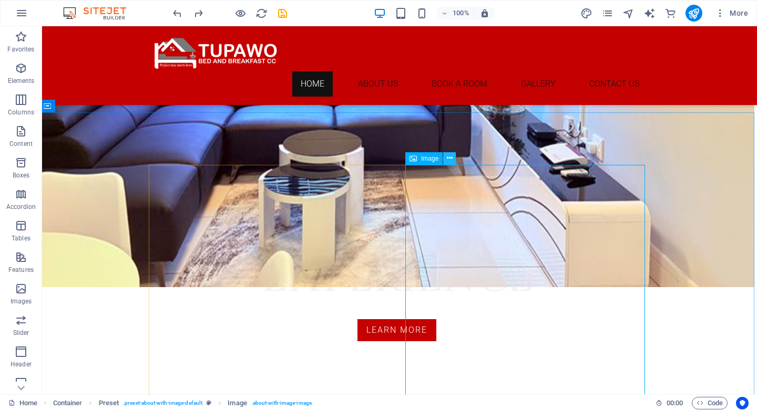
click at [449, 156] on icon at bounding box center [450, 158] width 6 height 11
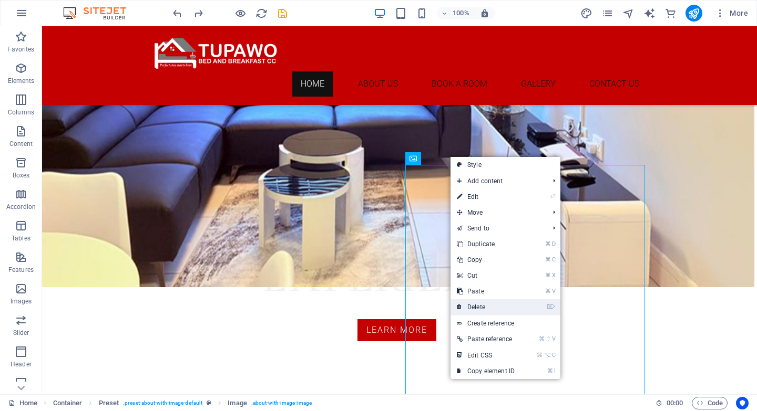
click at [493, 305] on link "⌦ Delete" at bounding box center [485, 308] width 70 height 16
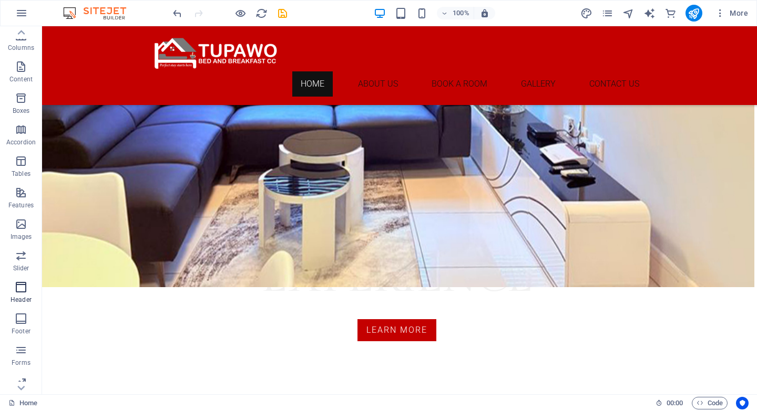
scroll to position [0, 0]
click at [19, 256] on icon "button" at bounding box center [21, 257] width 13 height 13
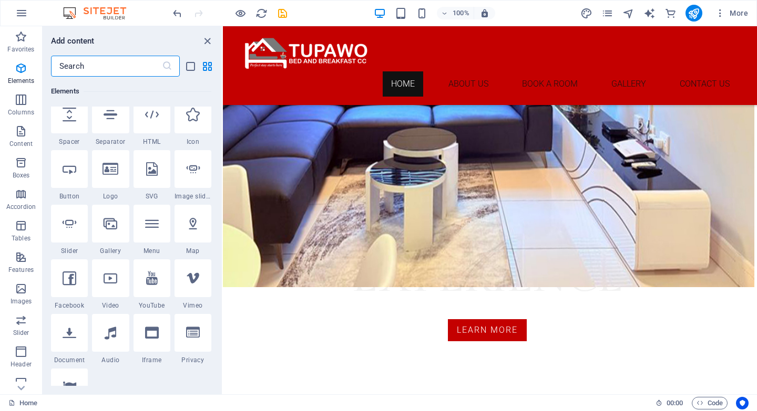
scroll to position [192, 0]
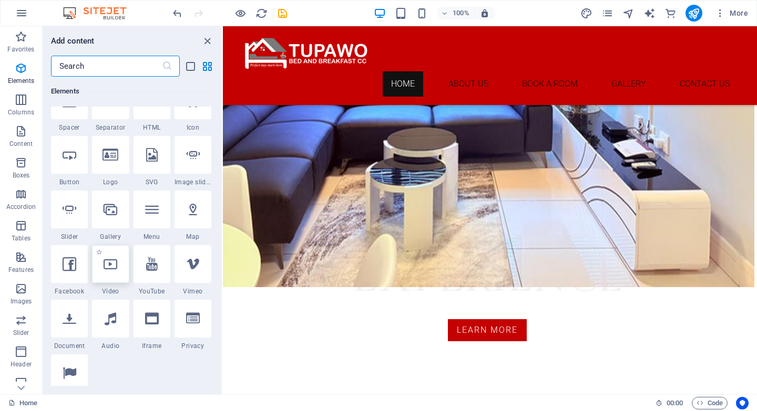
click at [105, 262] on icon at bounding box center [111, 264] width 14 height 14
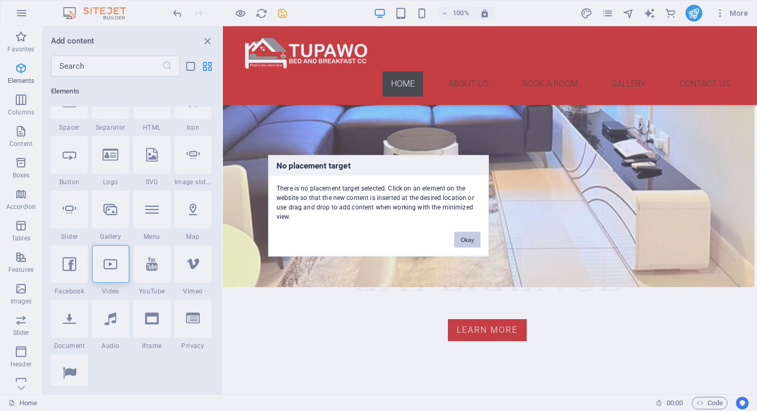
click at [465, 239] on button "Okay" at bounding box center [467, 240] width 26 height 16
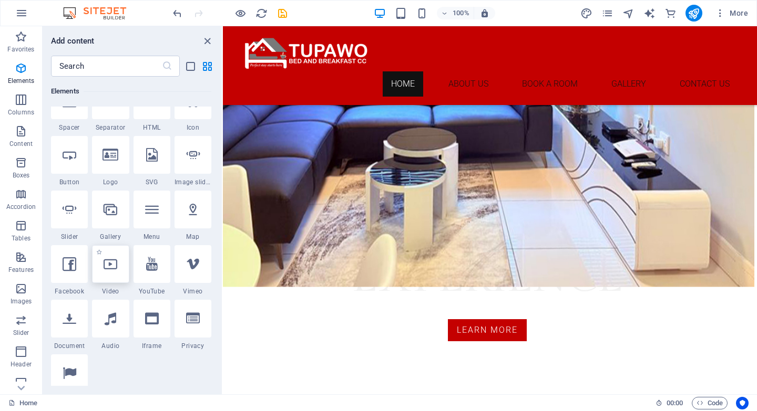
scroll to position [332, 4]
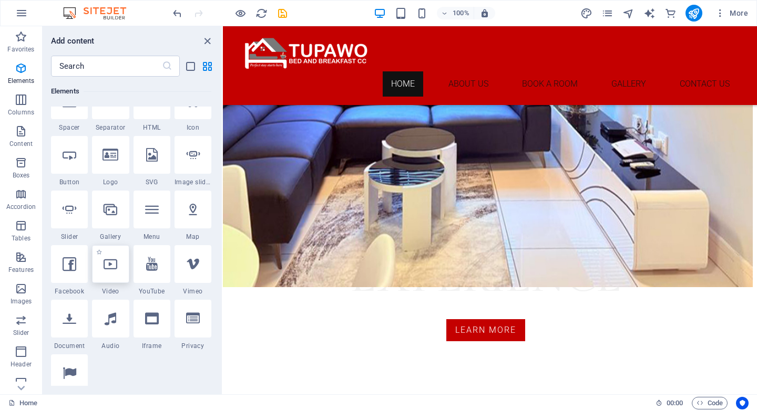
select select "%"
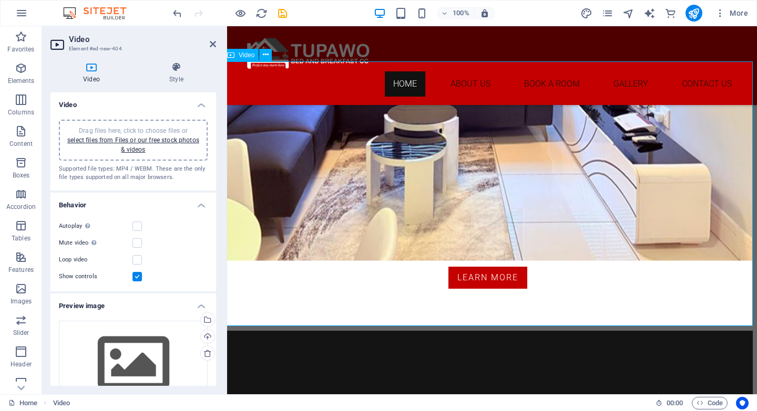
scroll to position [383, 4]
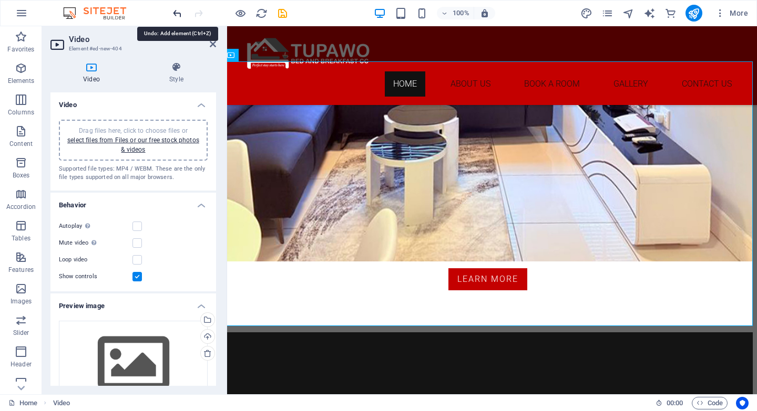
click at [174, 13] on icon "undo" at bounding box center [177, 13] width 12 height 12
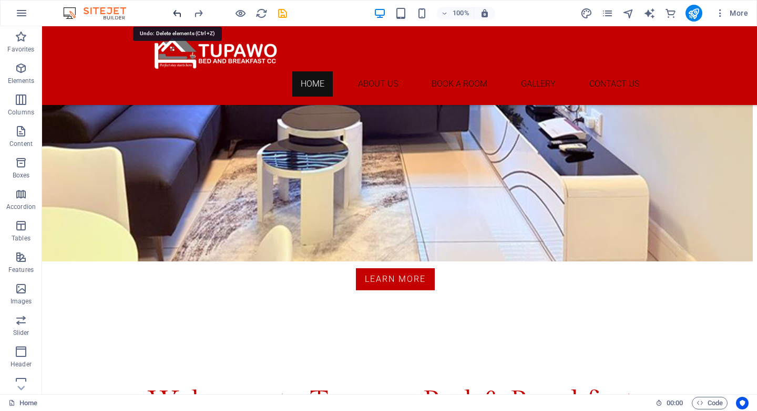
click at [177, 10] on icon "undo" at bounding box center [177, 13] width 12 height 12
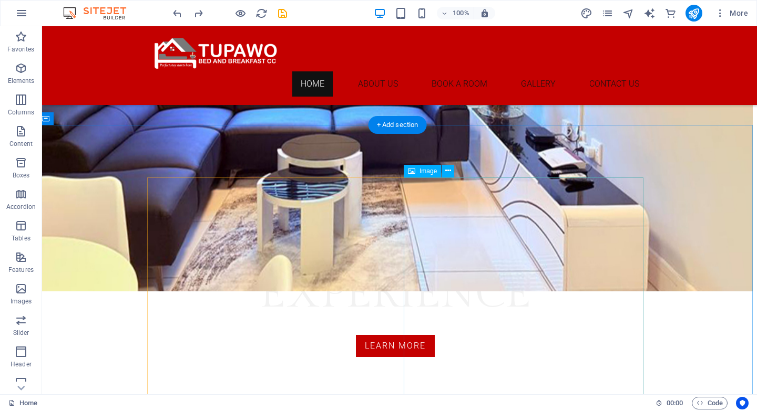
scroll to position [319, 4]
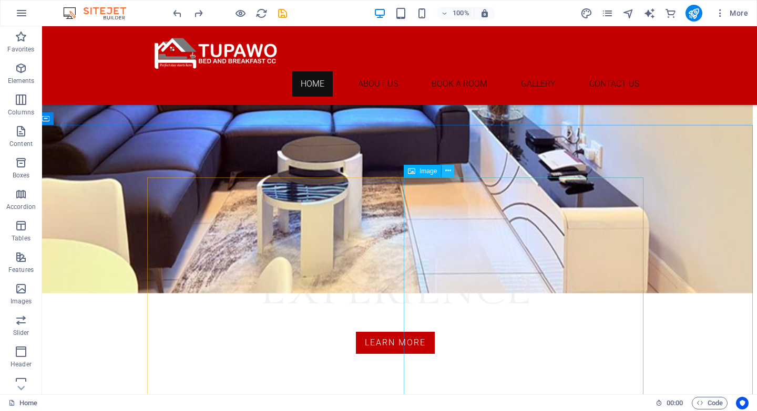
click at [449, 171] on icon at bounding box center [448, 171] width 6 height 11
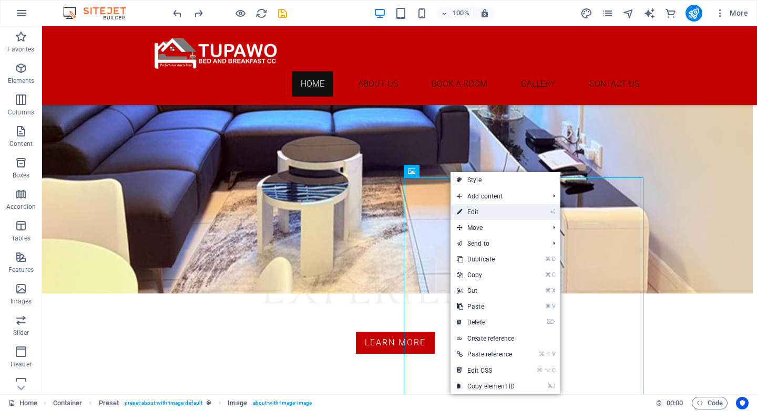
click at [483, 212] on link "⏎ Edit" at bounding box center [485, 212] width 70 height 16
select select "%"
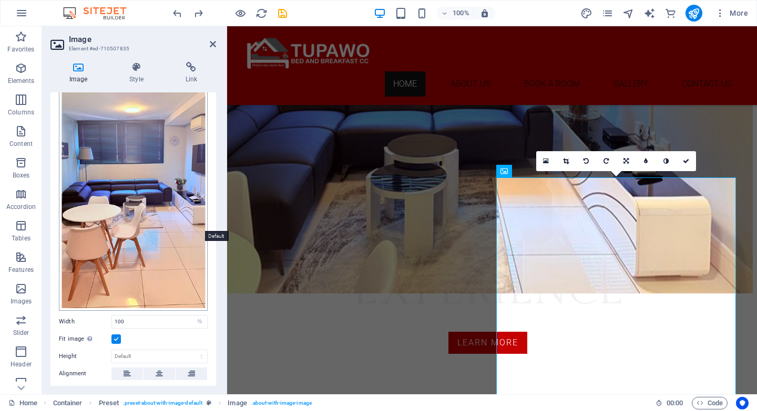
scroll to position [0, 0]
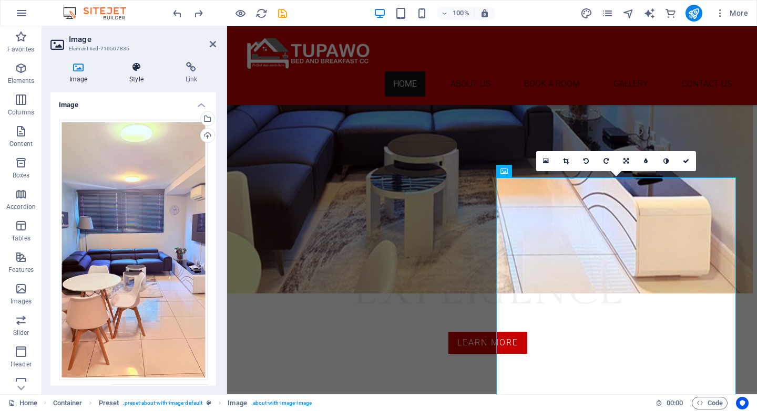
click at [133, 63] on icon at bounding box center [135, 67] width 51 height 11
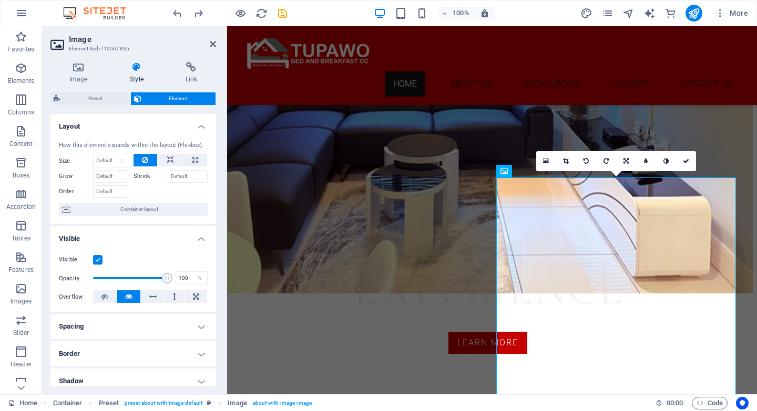
click at [152, 97] on span "Element" at bounding box center [179, 98] width 68 height 13
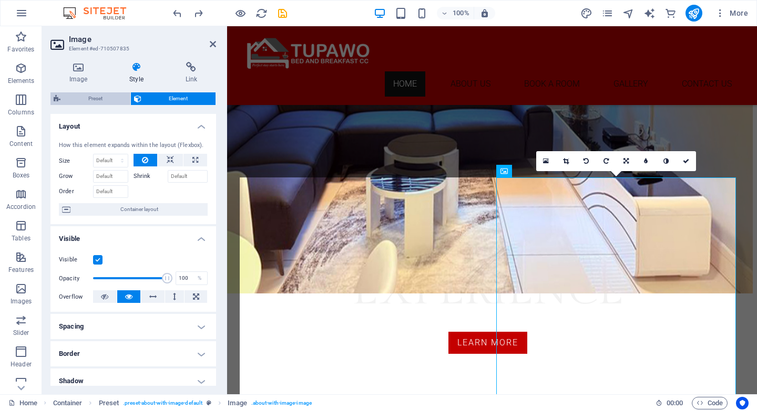
click at [97, 95] on span "Preset" at bounding box center [96, 98] width 64 height 13
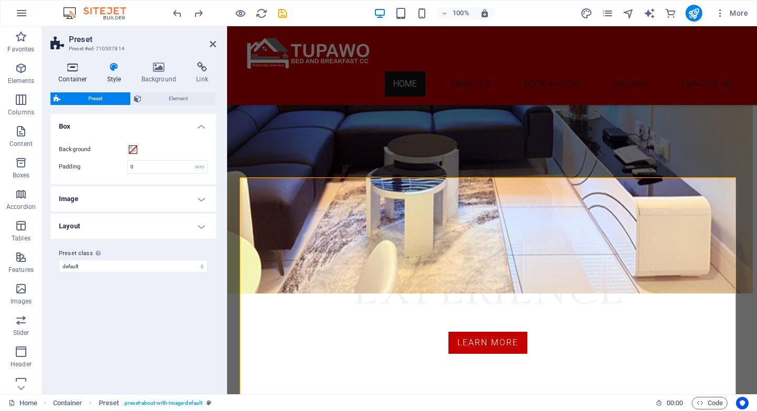
click at [74, 70] on icon at bounding box center [72, 67] width 45 height 11
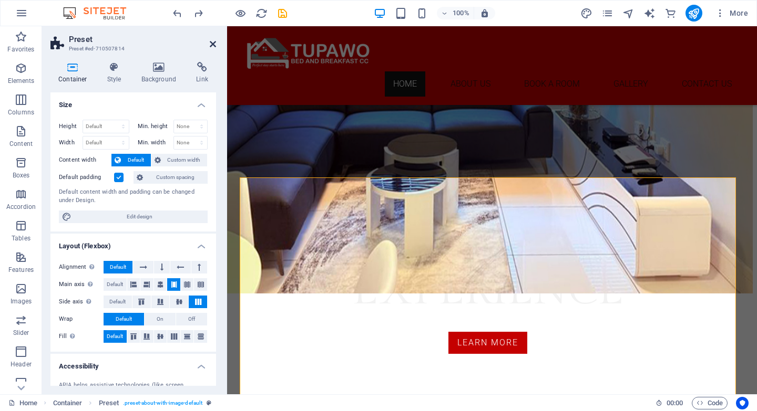
click at [214, 40] on icon at bounding box center [213, 44] width 6 height 8
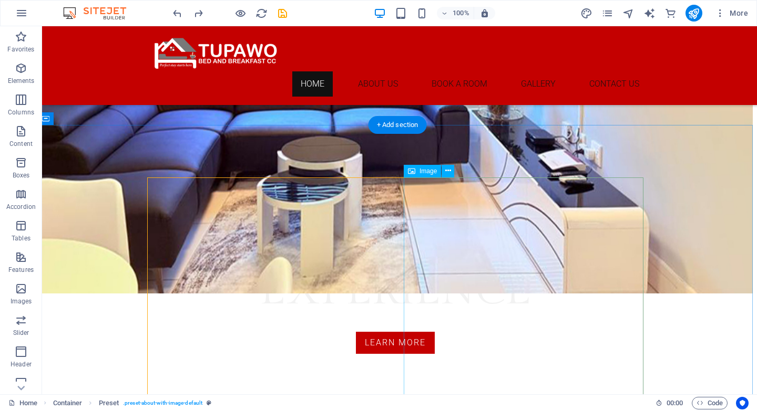
click at [447, 171] on icon at bounding box center [448, 171] width 6 height 11
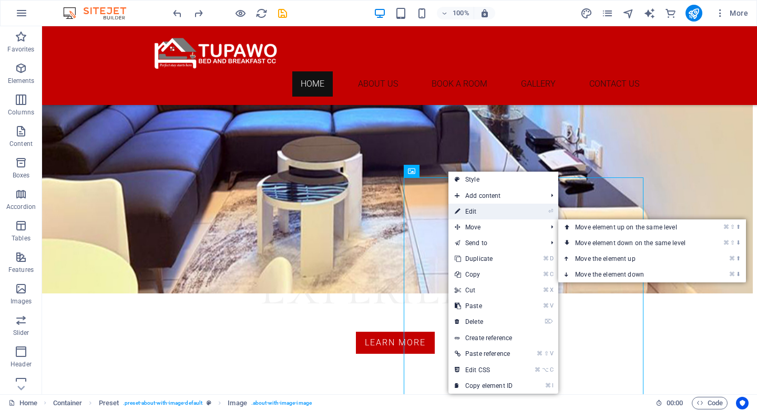
click at [472, 214] on link "⏎ Edit" at bounding box center [483, 212] width 70 height 16
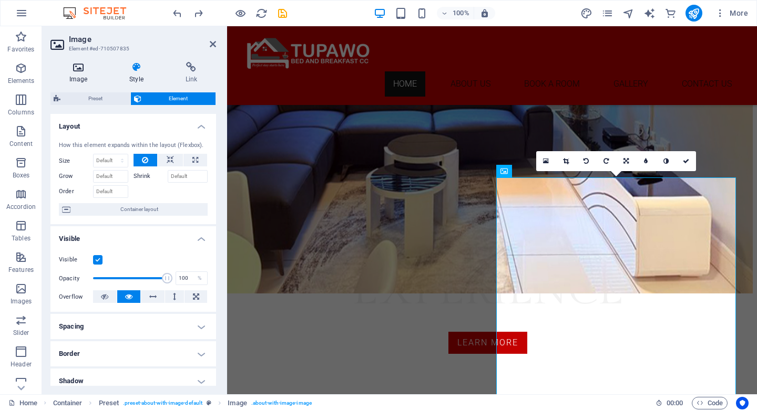
click at [78, 71] on icon at bounding box center [78, 67] width 56 height 11
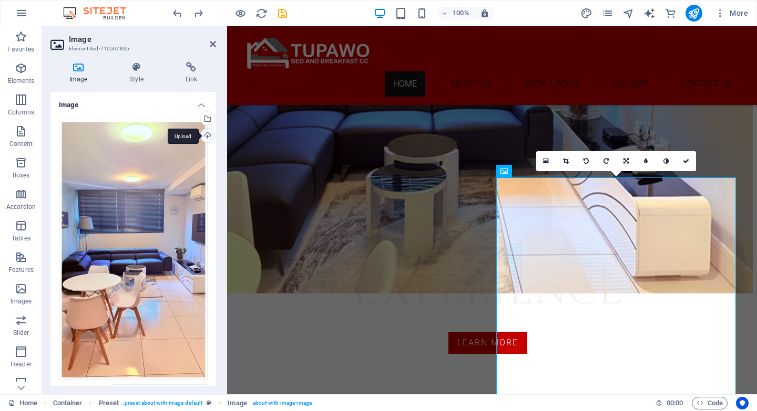
click at [205, 133] on div "Upload" at bounding box center [207, 137] width 16 height 16
click at [214, 45] on icon at bounding box center [213, 44] width 6 height 8
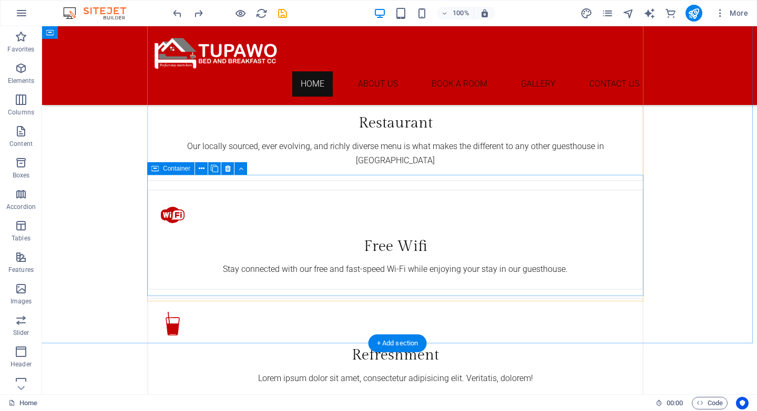
scroll to position [2128, 4]
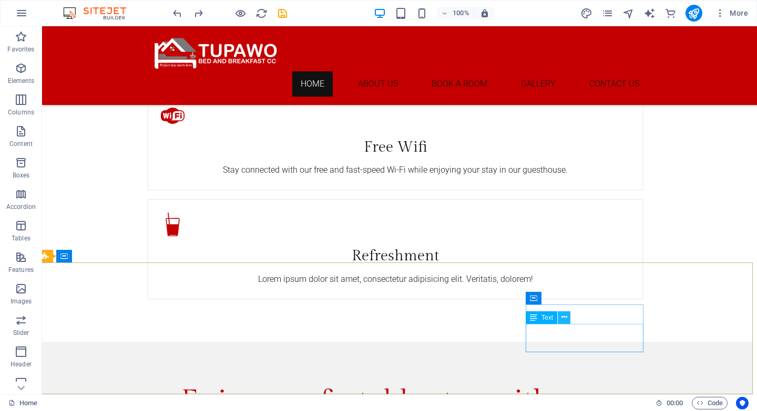
click at [563, 318] on icon at bounding box center [564, 317] width 6 height 11
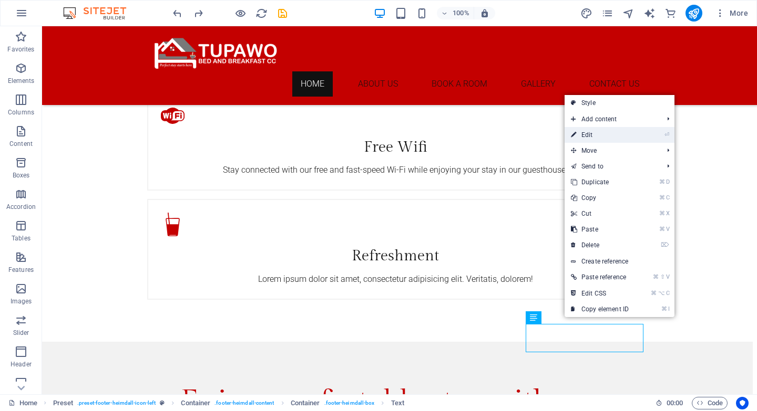
click at [594, 134] on link "⏎ Edit" at bounding box center [599, 135] width 70 height 16
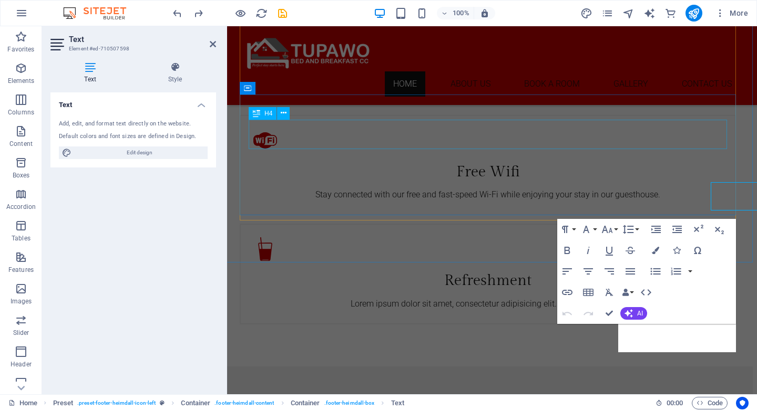
scroll to position [2270, 4]
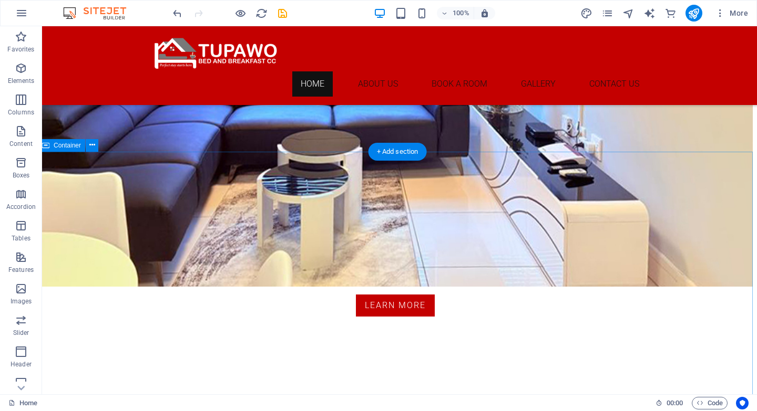
scroll to position [271, 4]
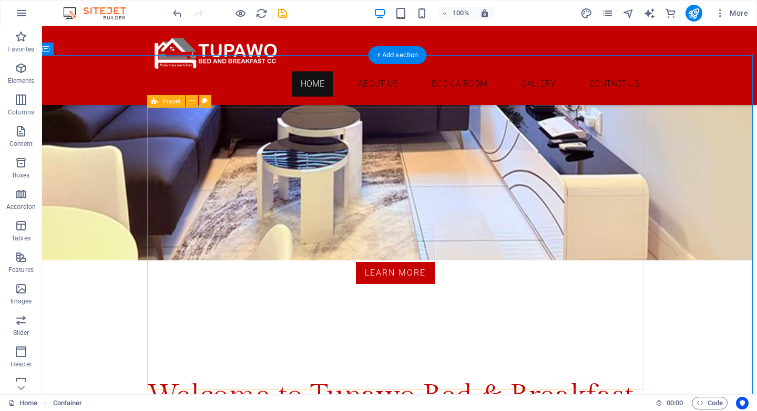
scroll to position [399, 4]
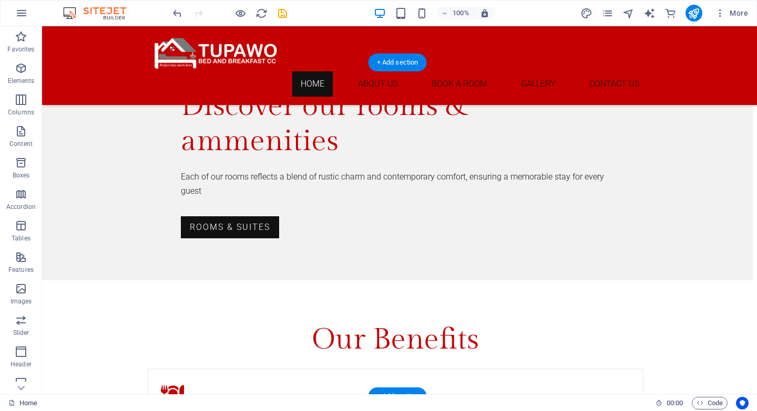
scroll to position [1321, 4]
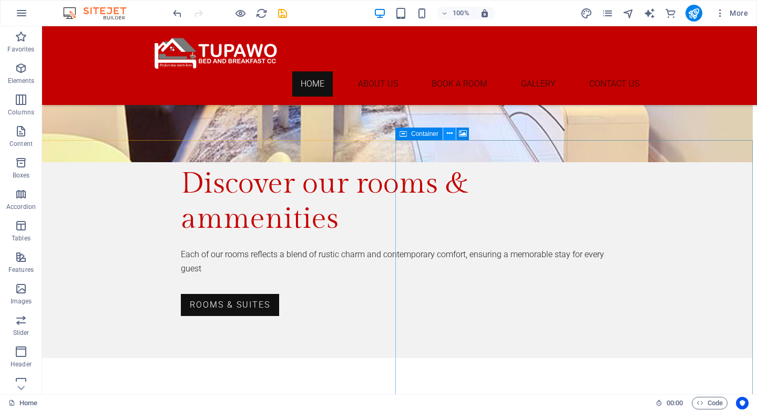
click at [450, 133] on icon at bounding box center [450, 133] width 6 height 11
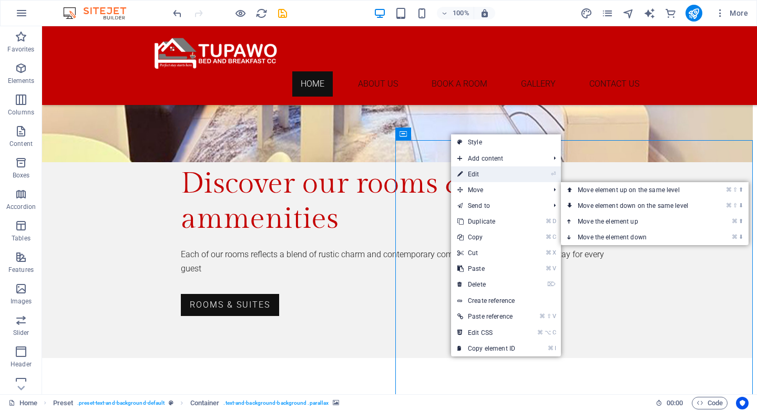
click at [480, 174] on link "⏎ Edit" at bounding box center [486, 175] width 70 height 16
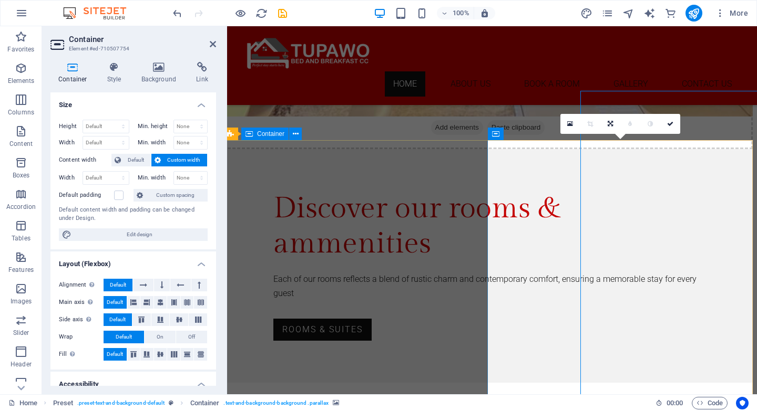
scroll to position [1370, 4]
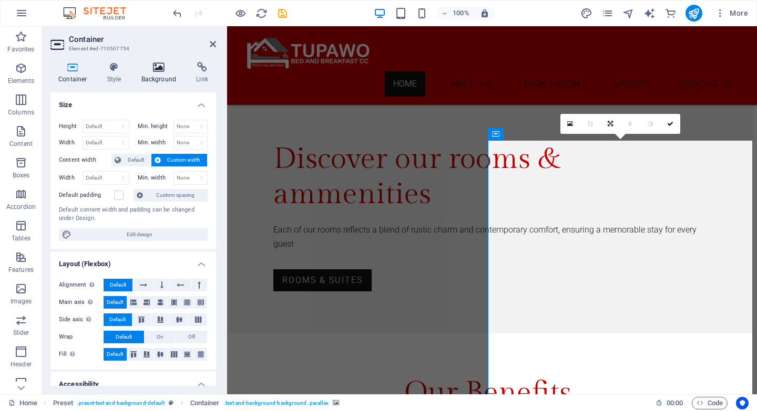
click at [157, 73] on h4 "Background" at bounding box center [160, 73] width 55 height 22
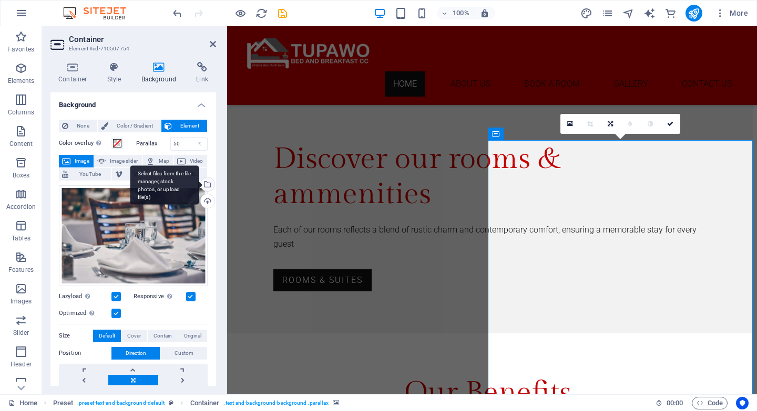
click at [199, 186] on div "Select files from the file manager, stock photos, or upload file(s)" at bounding box center [164, 185] width 68 height 39
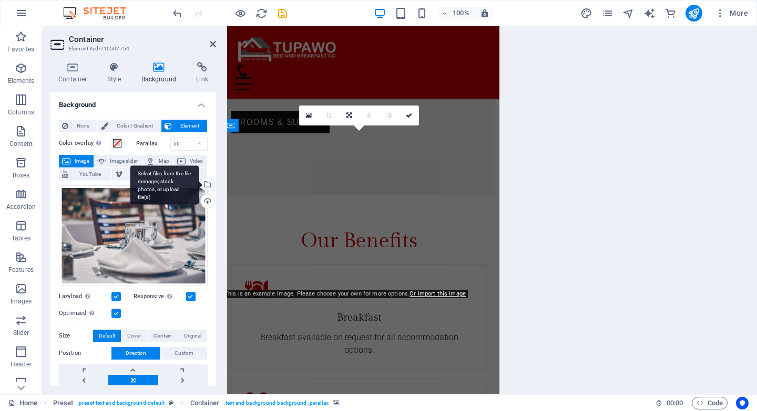
scroll to position [1921, 4]
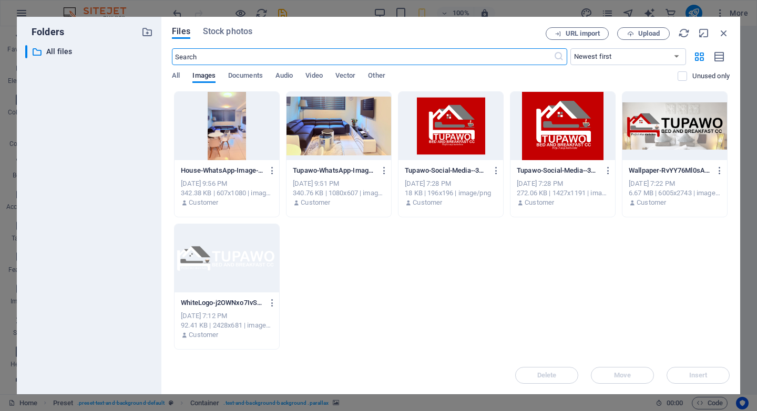
click at [231, 120] on div at bounding box center [226, 126] width 105 height 68
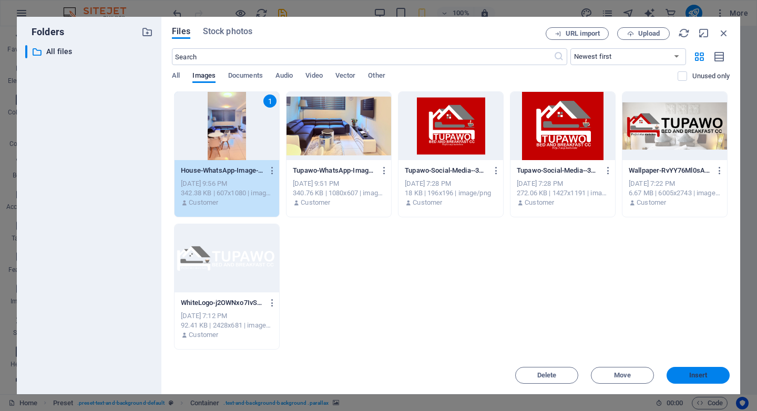
click at [691, 376] on span "Insert" at bounding box center [698, 376] width 18 height 6
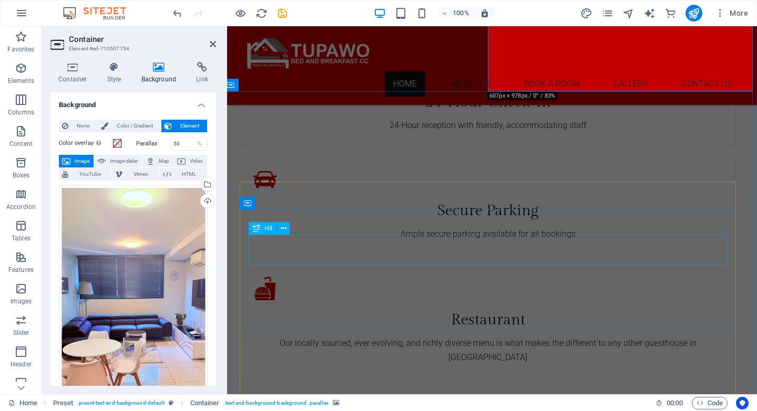
scroll to position [1840, 4]
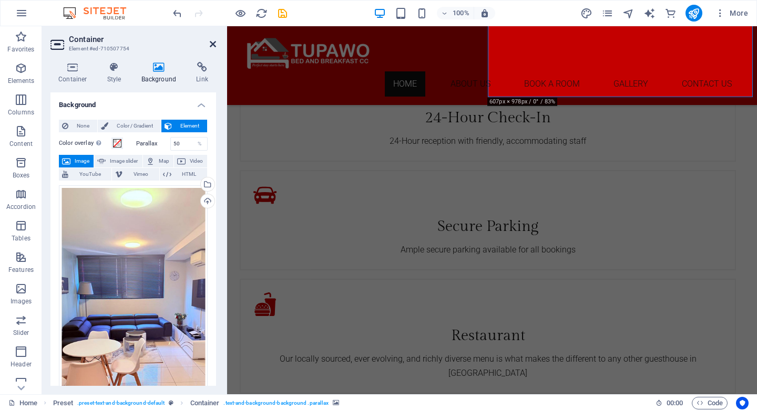
click at [213, 42] on icon at bounding box center [213, 44] width 6 height 8
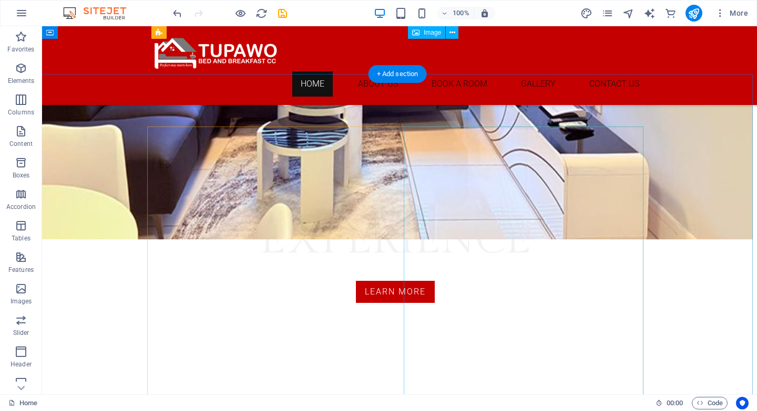
scroll to position [285, 4]
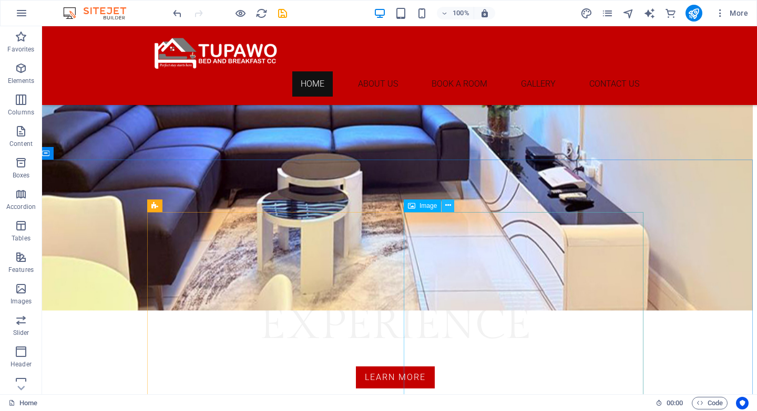
click at [446, 205] on icon at bounding box center [448, 205] width 6 height 11
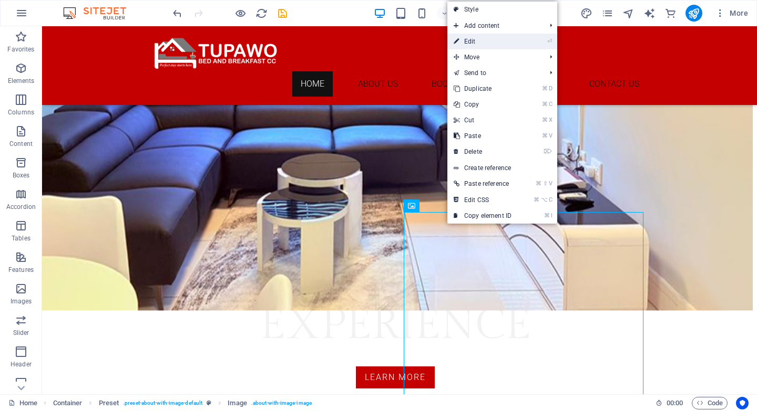
click at [477, 42] on link "⏎ Edit" at bounding box center [482, 42] width 70 height 16
select select "%"
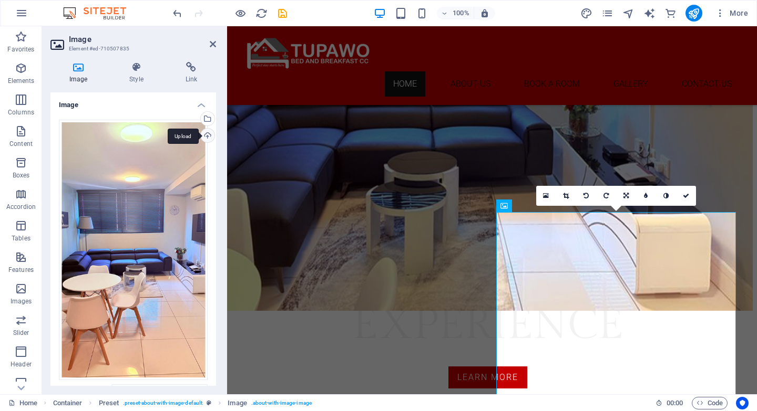
click at [205, 132] on div "Upload" at bounding box center [207, 137] width 16 height 16
click at [544, 194] on icon at bounding box center [546, 195] width 6 height 7
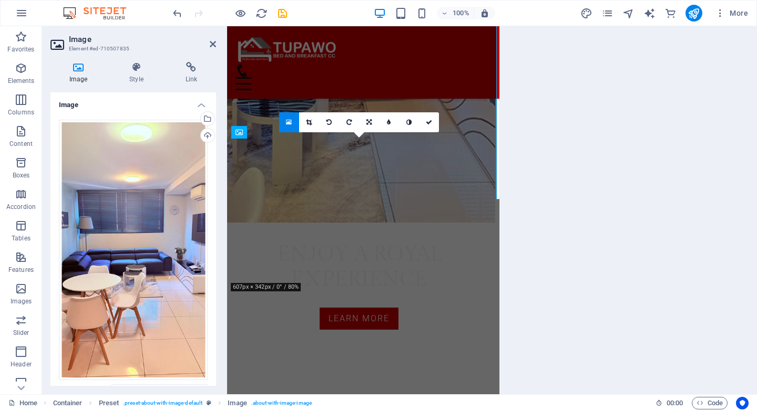
scroll to position [573, 4]
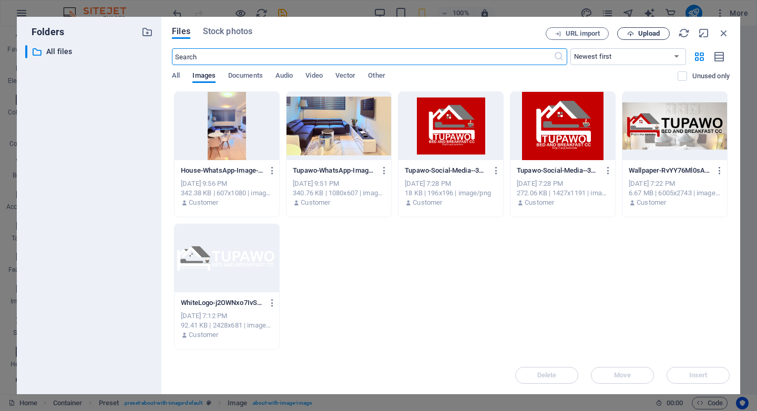
click at [644, 35] on span "Upload" at bounding box center [649, 33] width 22 height 6
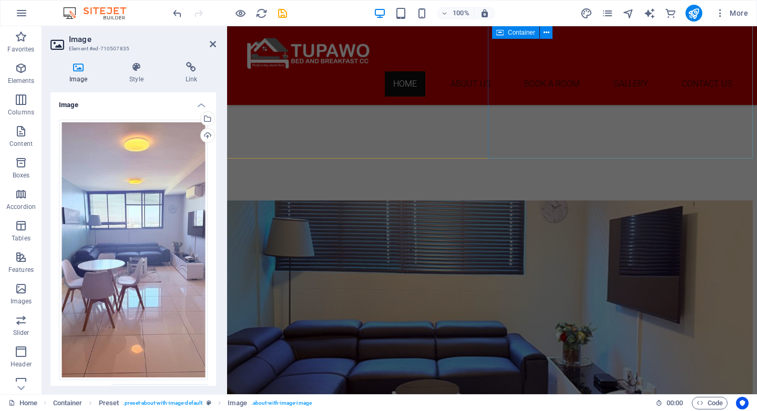
scroll to position [948, 4]
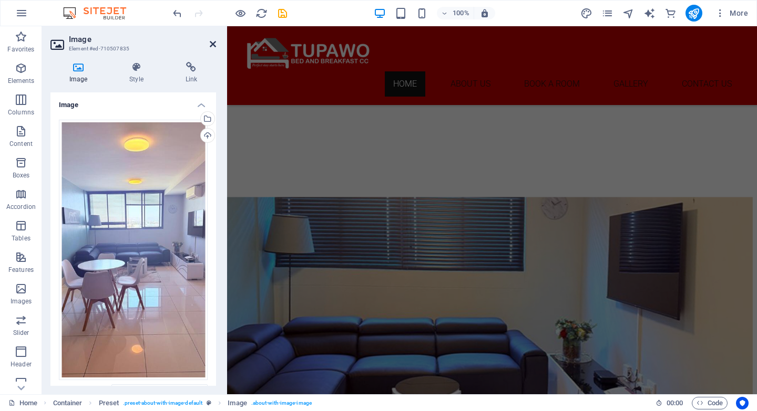
click at [213, 43] on icon at bounding box center [213, 44] width 6 height 8
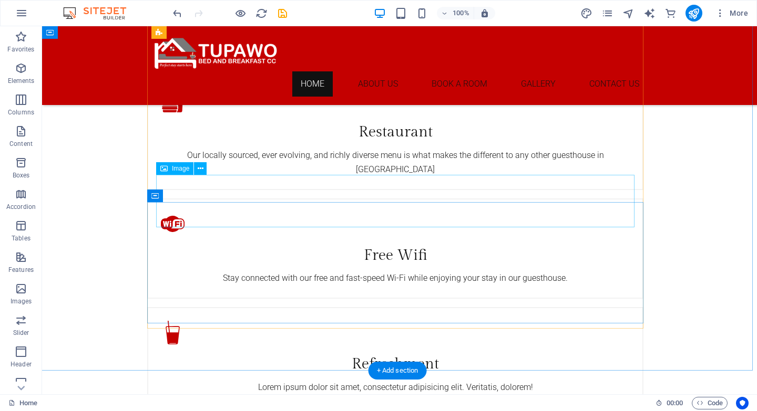
scroll to position [2048, 4]
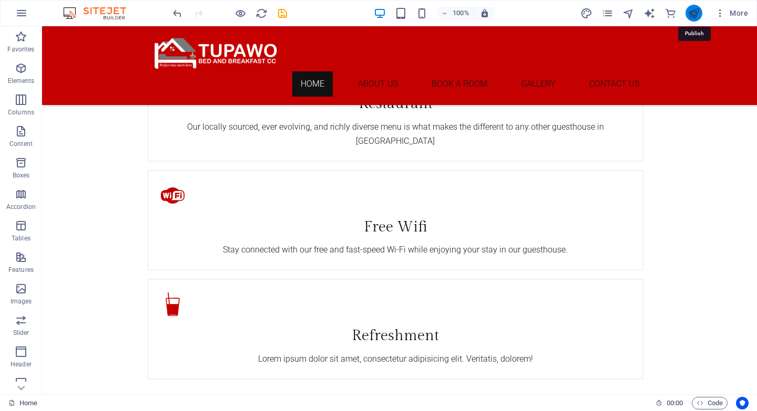
click at [696, 14] on icon "publish" at bounding box center [693, 13] width 12 height 12
